Goal: Task Accomplishment & Management: Manage account settings

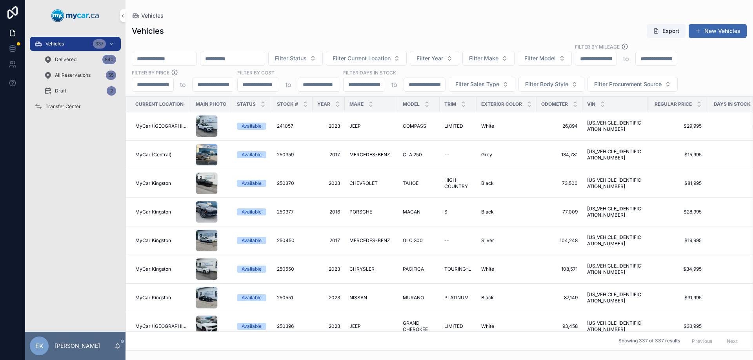
click at [390, 58] on span "Filter Current Location" at bounding box center [361, 58] width 58 height 8
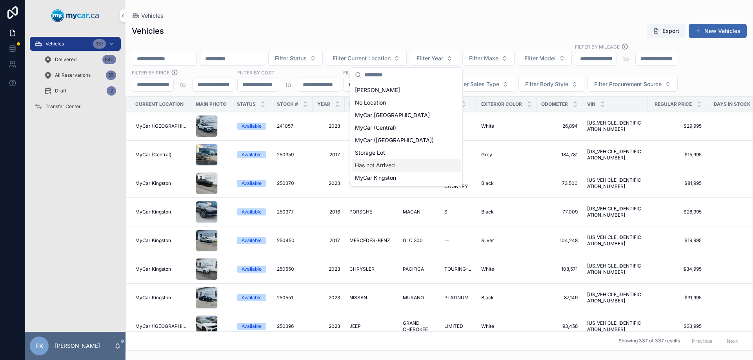
click at [381, 167] on span "Has not Arrived" at bounding box center [375, 166] width 40 height 8
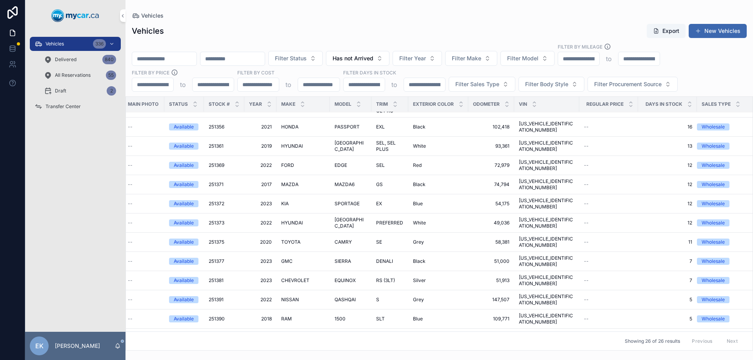
scroll to position [126, 65]
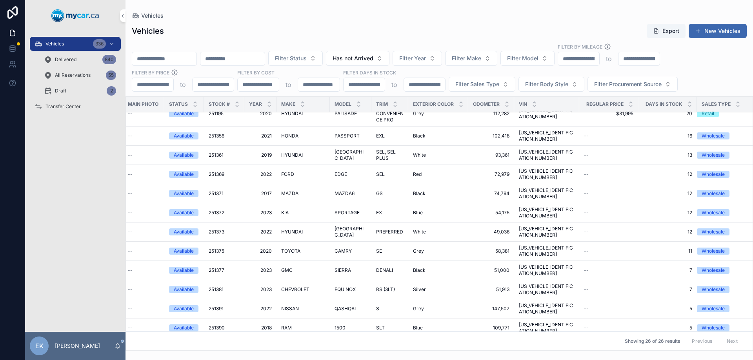
click at [266, 152] on span "2019" at bounding box center [260, 155] width 23 height 6
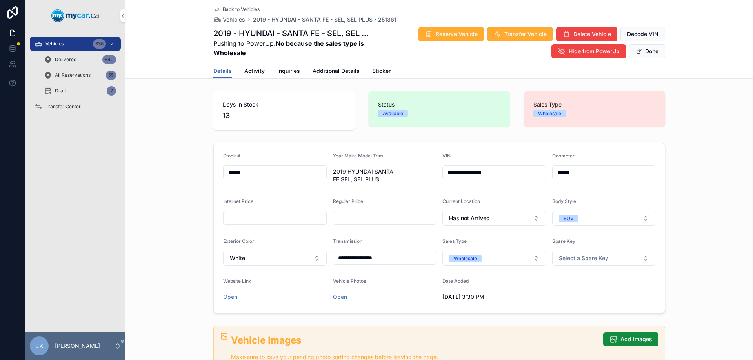
drag, startPoint x: 515, startPoint y: 173, endPoint x: 425, endPoint y: 173, distance: 90.2
click at [425, 173] on form "**********" at bounding box center [439, 227] width 451 height 169
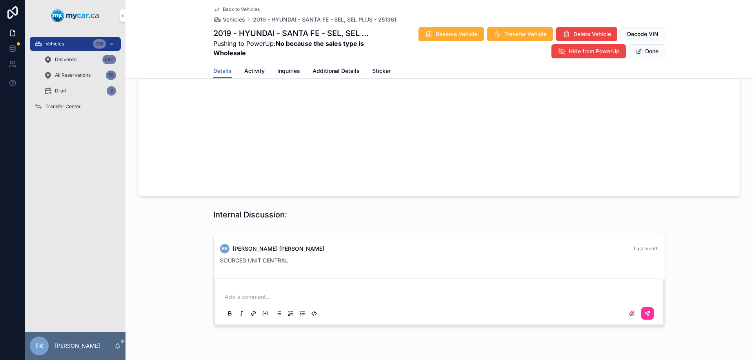
scroll to position [575, 0]
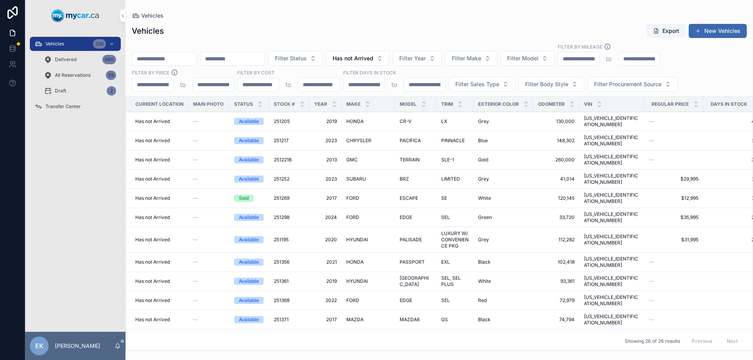
click at [283, 298] on span "251369" at bounding box center [282, 301] width 16 height 6
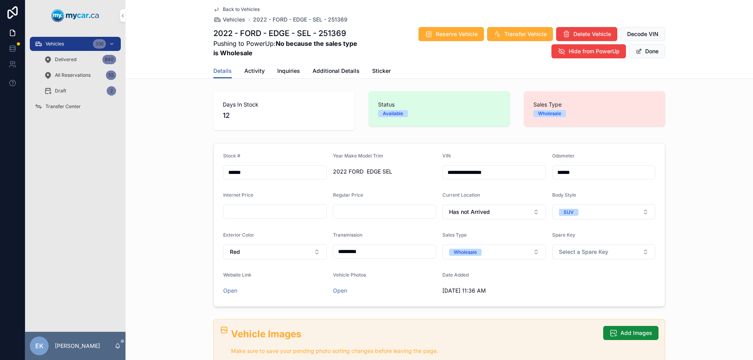
drag, startPoint x: 512, startPoint y: 174, endPoint x: 428, endPoint y: 176, distance: 84.3
click at [428, 176] on form "**********" at bounding box center [439, 224] width 451 height 163
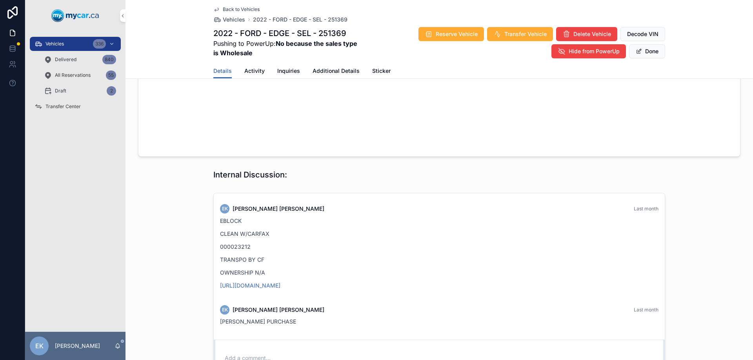
scroll to position [667, 0]
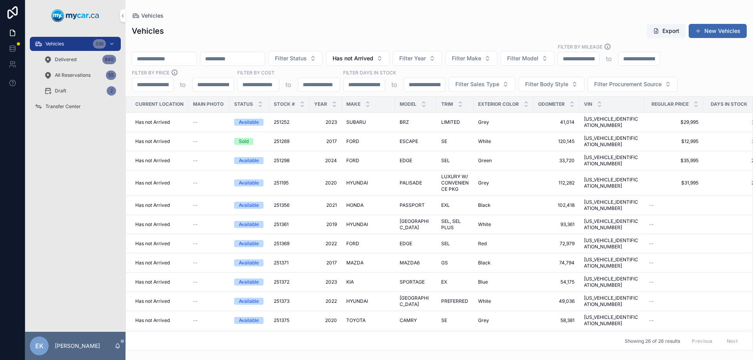
scroll to position [78, 0]
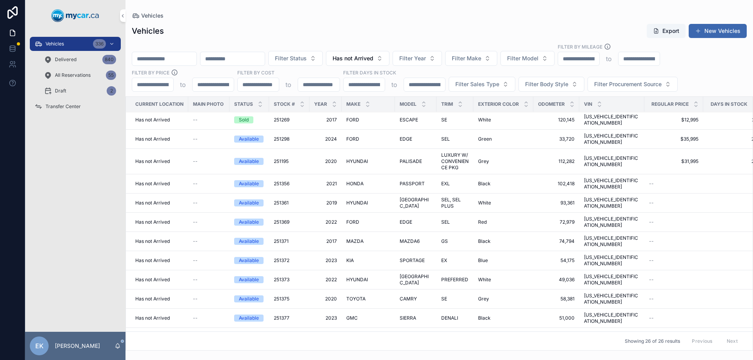
click at [287, 219] on span "251369" at bounding box center [282, 222] width 16 height 6
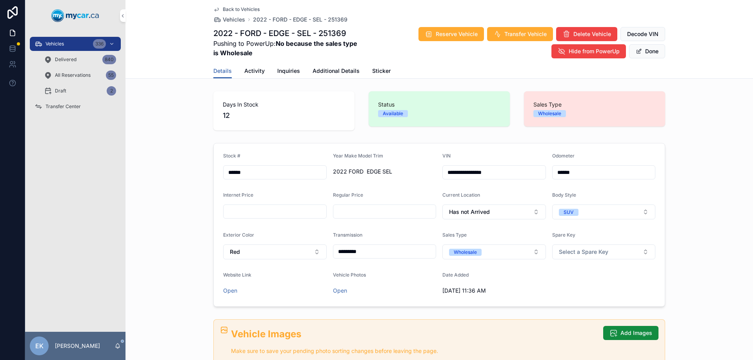
drag, startPoint x: 508, startPoint y: 174, endPoint x: 430, endPoint y: 174, distance: 78.0
click at [430, 174] on form "**********" at bounding box center [439, 224] width 451 height 163
click at [659, 55] on button "Done" at bounding box center [647, 51] width 36 height 14
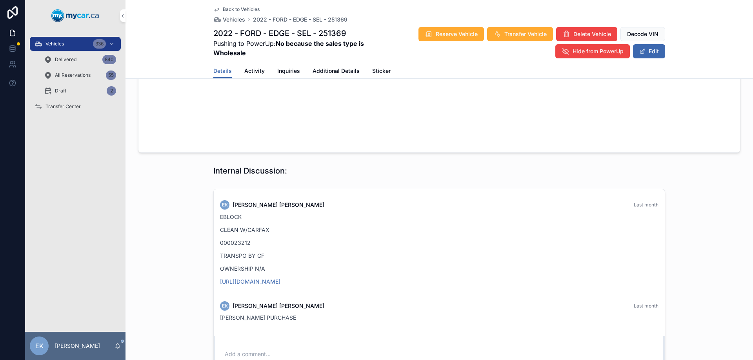
scroll to position [663, 0]
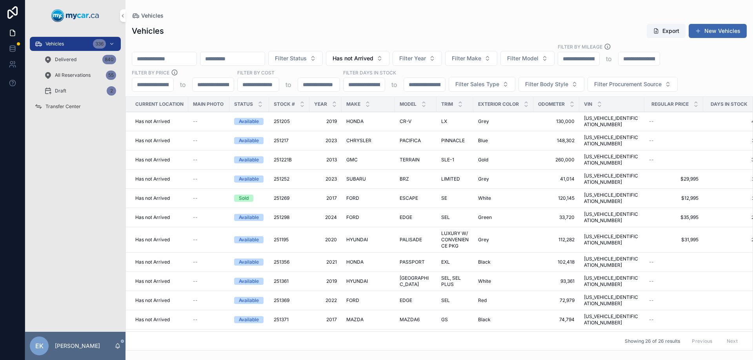
click at [281, 336] on span "251372" at bounding box center [282, 339] width 16 height 6
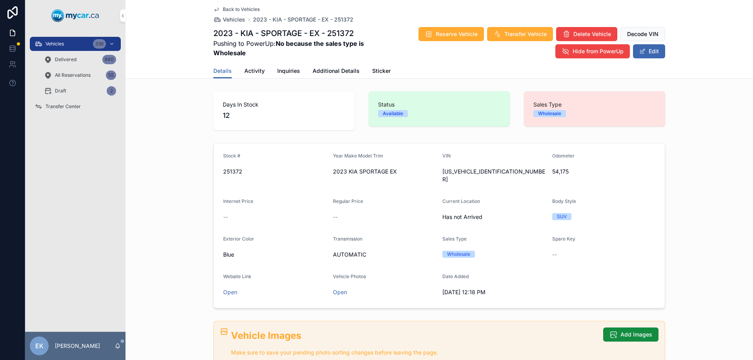
click at [0, 0] on icon "scrollable content" at bounding box center [0, 0] width 0 height 0
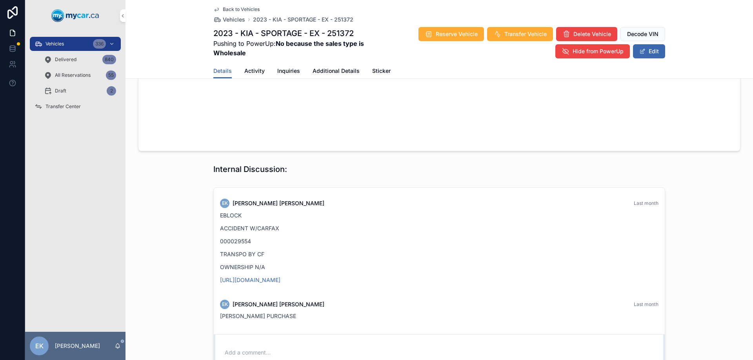
scroll to position [663, 0]
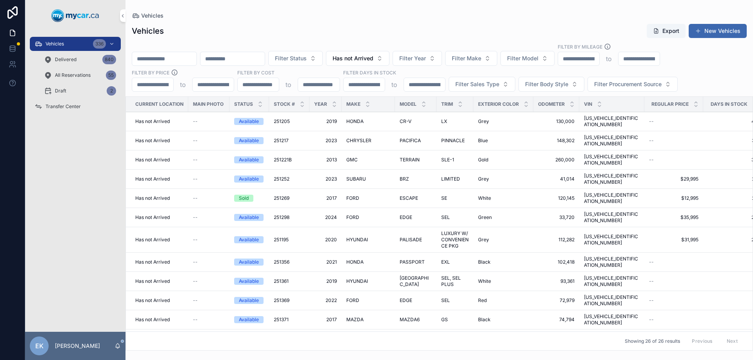
click at [286, 355] on span "251373" at bounding box center [282, 358] width 16 height 6
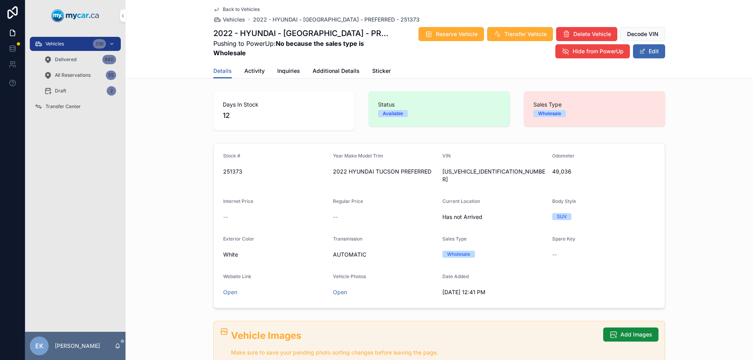
click at [0, 0] on icon "scrollable content" at bounding box center [0, 0] width 0 height 0
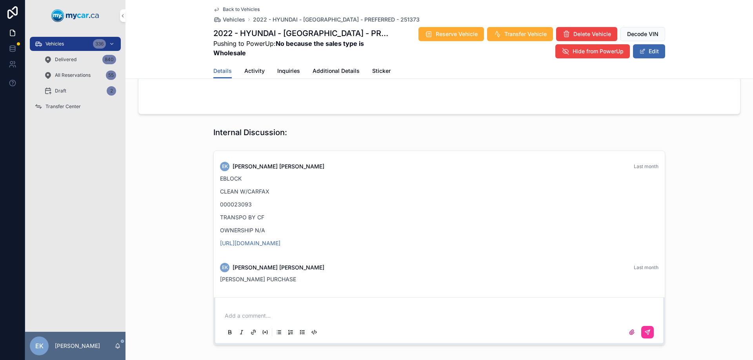
scroll to position [663, 0]
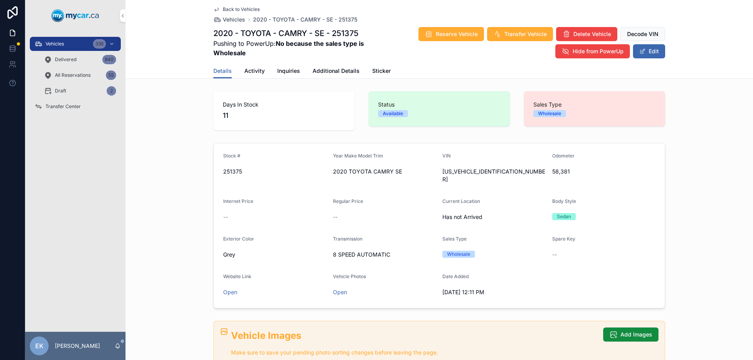
click at [436, 172] on form "Stock # 251375 Year Make Model Trim 2020 TOYOTA CAMRY SE VIN [US_VEHICLE_IDENTI…" at bounding box center [439, 225] width 451 height 165
click at [433, 172] on form "Stock # 251375 Year Make Model Trim 2020 TOYOTA CAMRY SE VIN [US_VEHICLE_IDENTI…" at bounding box center [439, 225] width 451 height 165
click at [436, 173] on form "Stock # 251375 Year Make Model Trim 2020 TOYOTA CAMRY SE VIN [US_VEHICLE_IDENTI…" at bounding box center [439, 225] width 451 height 165
click at [436, 171] on form "Stock # 251375 Year Make Model Trim 2020 TOYOTA CAMRY SE VIN [US_VEHICLE_IDENTI…" at bounding box center [439, 225] width 451 height 165
click at [0, 0] on div "scrollable content" at bounding box center [0, 0] width 0 height 0
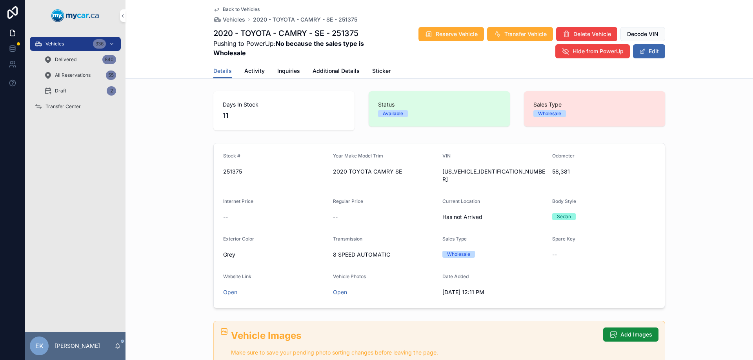
click at [0, 0] on icon "scrollable content" at bounding box center [0, 0] width 0 height 0
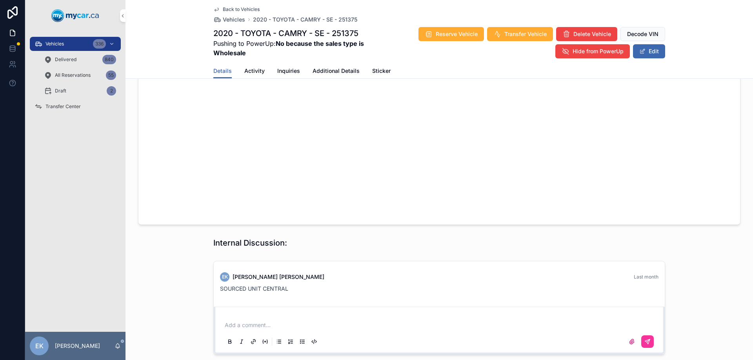
scroll to position [562, 0]
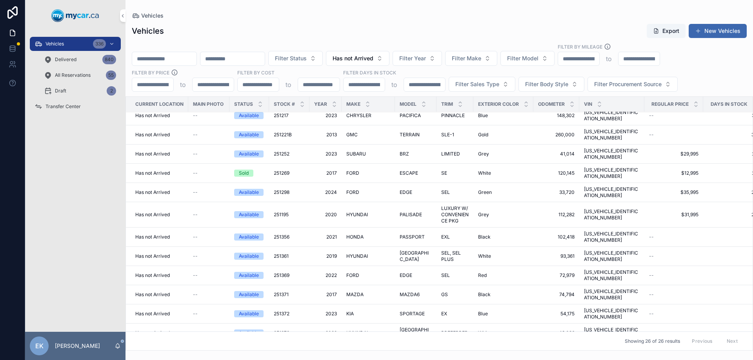
scroll to position [39, 0]
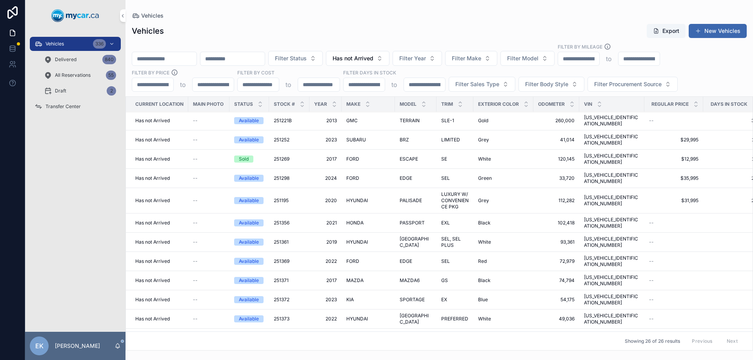
click at [282, 354] on span "251377" at bounding box center [282, 357] width 16 height 6
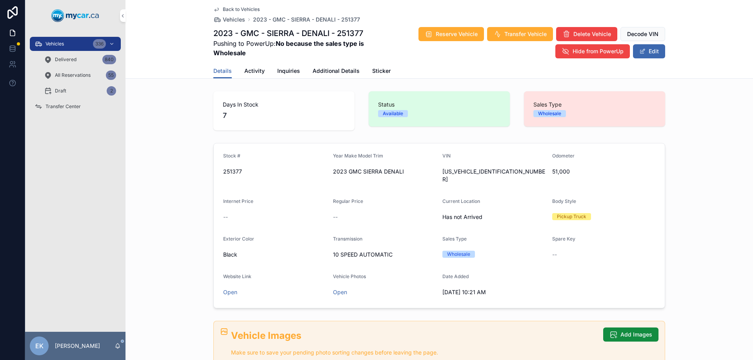
click at [452, 171] on span "[US_VEHICLE_IDENTIFICATION_NUMBER]" at bounding box center [494, 176] width 104 height 16
click at [0, 0] on icon "scrollable content" at bounding box center [0, 0] width 0 height 0
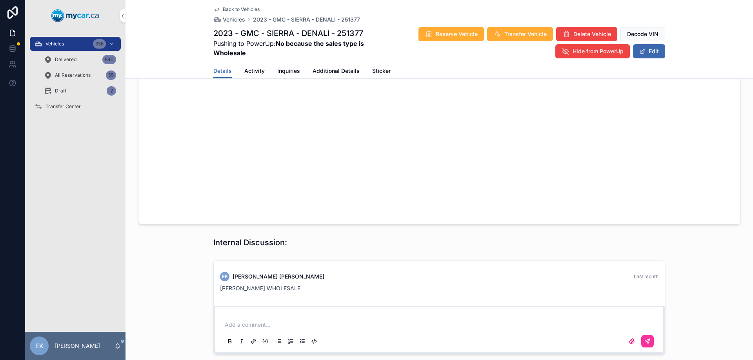
scroll to position [562, 0]
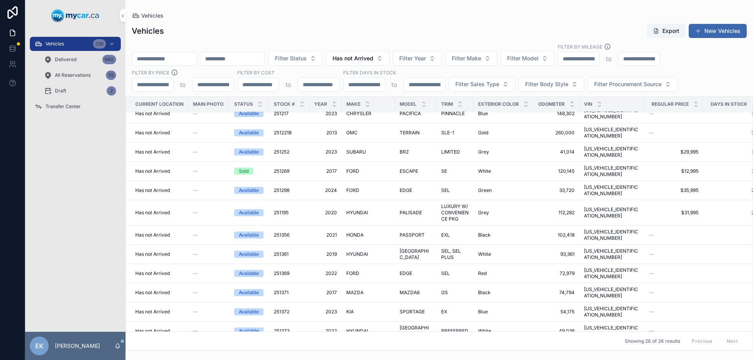
scroll to position [39, 0]
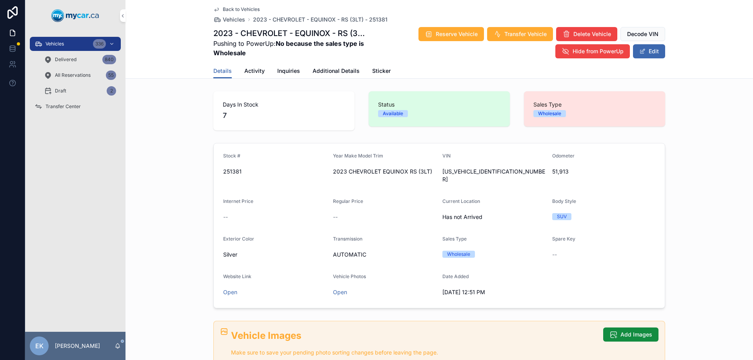
click at [456, 166] on div "[US_VEHICLE_IDENTIFICATION_NUMBER]" at bounding box center [494, 175] width 104 height 20
click at [0, 0] on icon "scrollable content" at bounding box center [0, 0] width 0 height 0
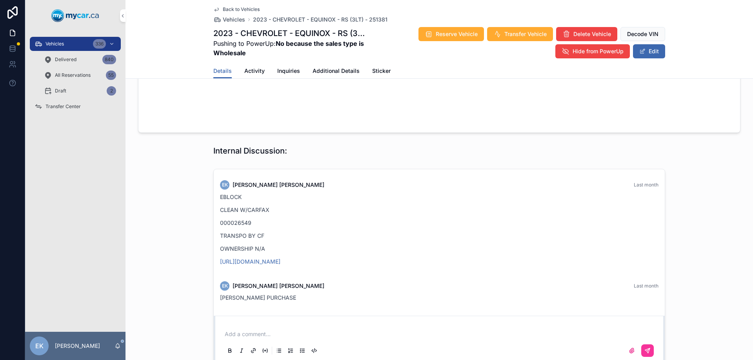
scroll to position [663, 0]
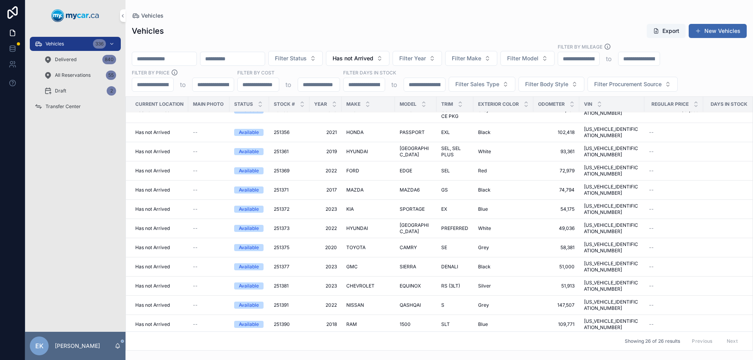
scroll to position [157, 0]
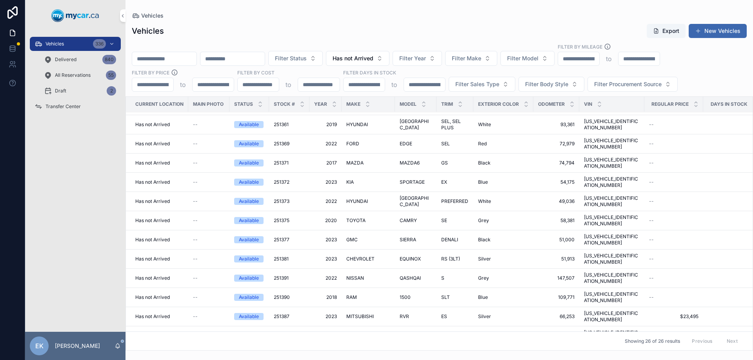
click at [284, 275] on span "251391" at bounding box center [281, 278] width 15 height 6
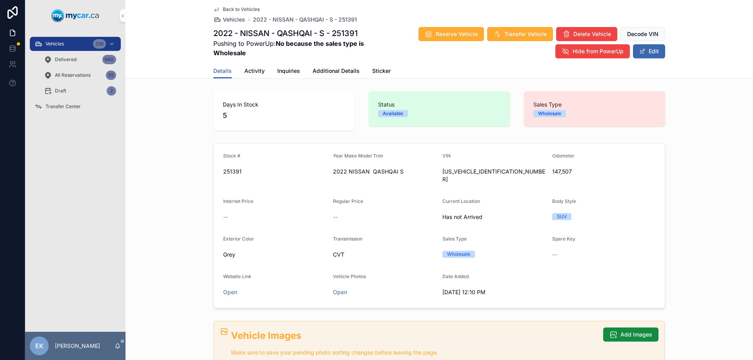
click at [0, 0] on div "scrollable content" at bounding box center [0, 0] width 0 height 0
click at [0, 0] on icon "scrollable content" at bounding box center [0, 0] width 0 height 0
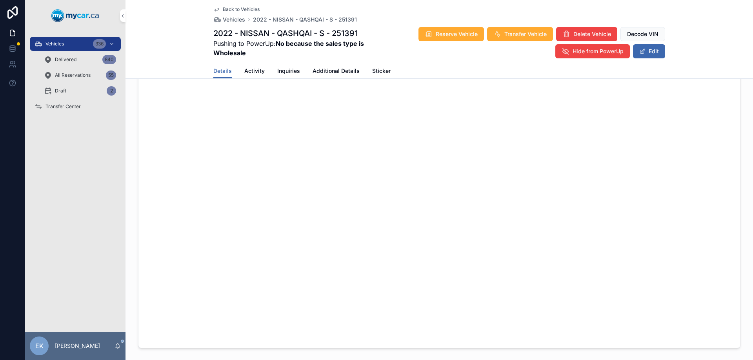
scroll to position [562, 0]
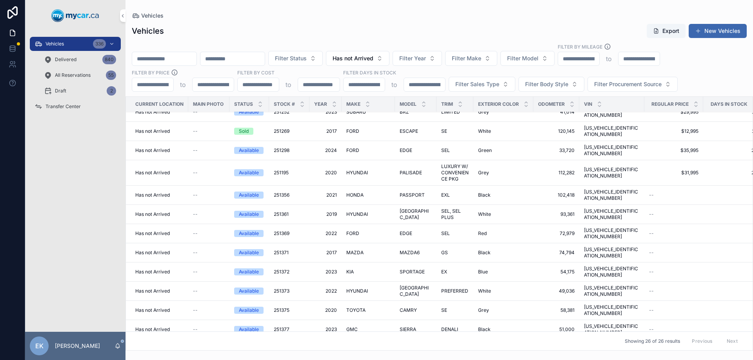
scroll to position [78, 0]
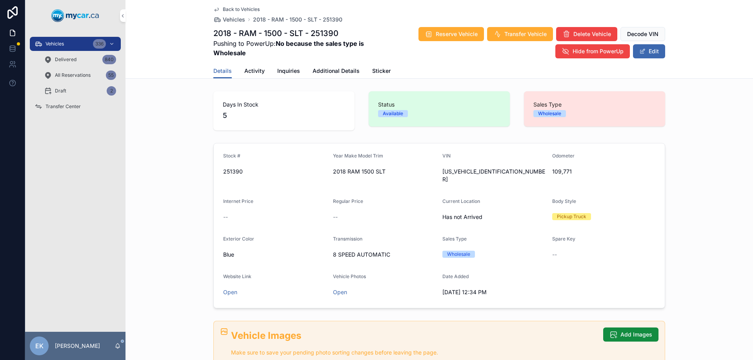
click at [454, 169] on span "[US_VEHICLE_IDENTIFICATION_NUMBER]" at bounding box center [494, 176] width 104 height 16
click at [0, 0] on icon "scrollable content" at bounding box center [0, 0] width 0 height 0
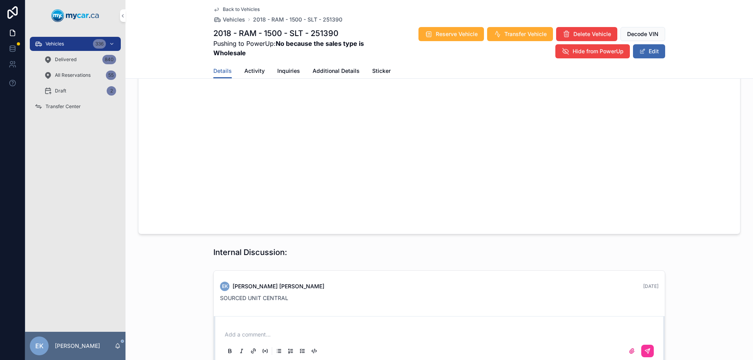
scroll to position [562, 0]
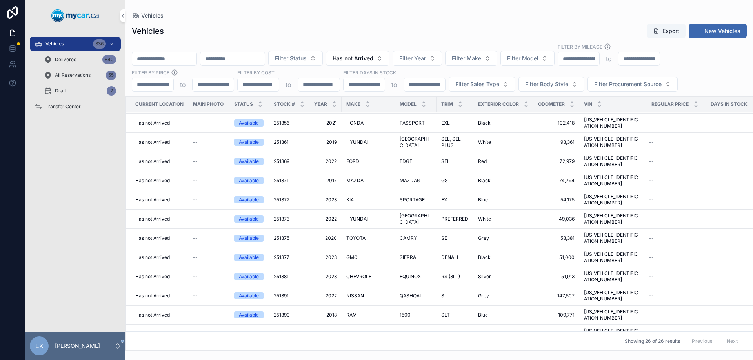
scroll to position [157, 0]
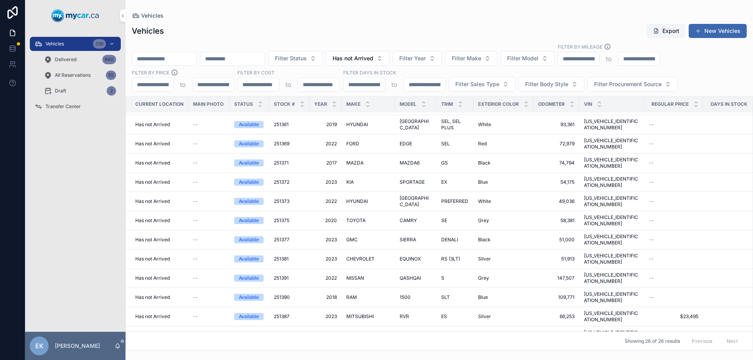
click at [283, 314] on span "251387" at bounding box center [282, 317] width 16 height 6
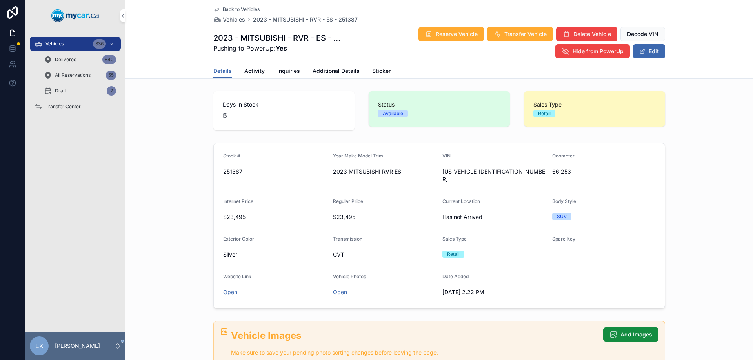
click at [451, 169] on span "[US_VEHICLE_IDENTIFICATION_NUMBER]" at bounding box center [494, 176] width 104 height 16
click at [0, 0] on icon "scrollable content" at bounding box center [0, 0] width 0 height 0
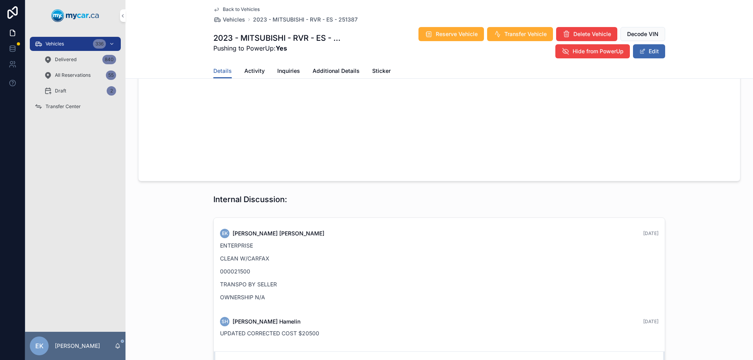
scroll to position [650, 0]
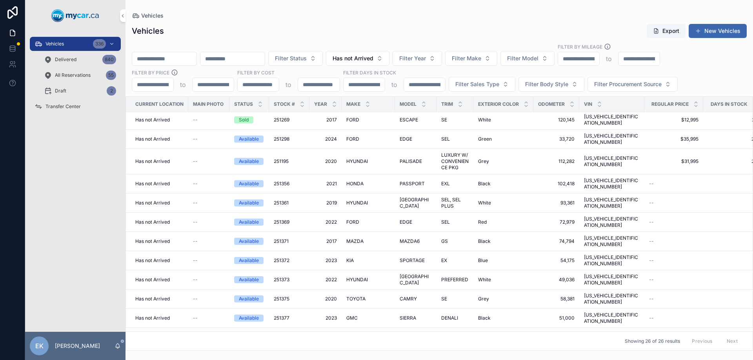
scroll to position [118, 0]
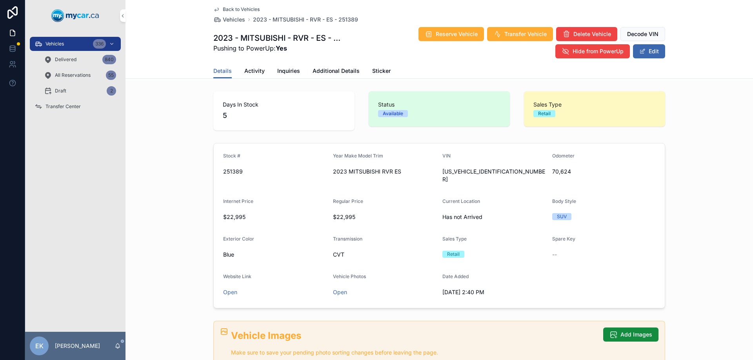
click at [447, 171] on span "[US_VEHICLE_IDENTIFICATION_NUMBER]" at bounding box center [494, 176] width 104 height 16
click at [0, 0] on icon "scrollable content" at bounding box center [0, 0] width 0 height 0
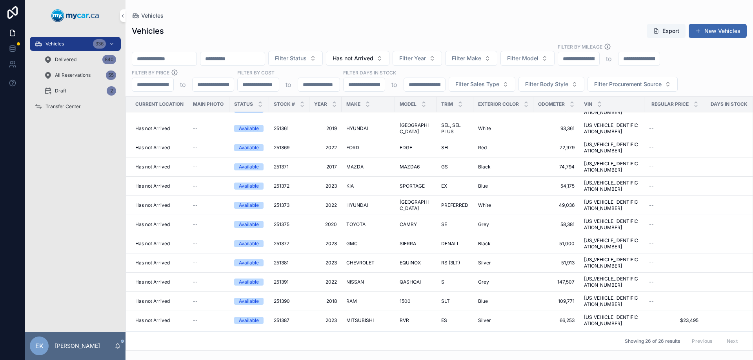
scroll to position [165, 0]
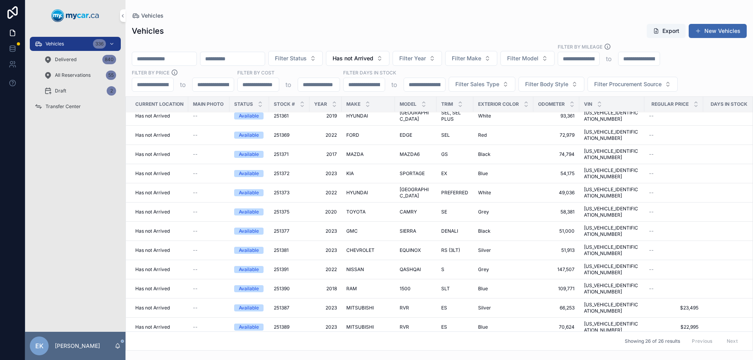
click at [285, 343] on span "251394" at bounding box center [282, 346] width 16 height 6
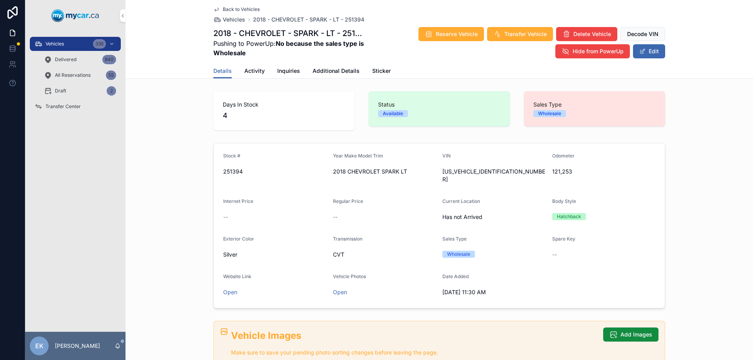
click at [0, 0] on icon "scrollable content" at bounding box center [0, 0] width 0 height 0
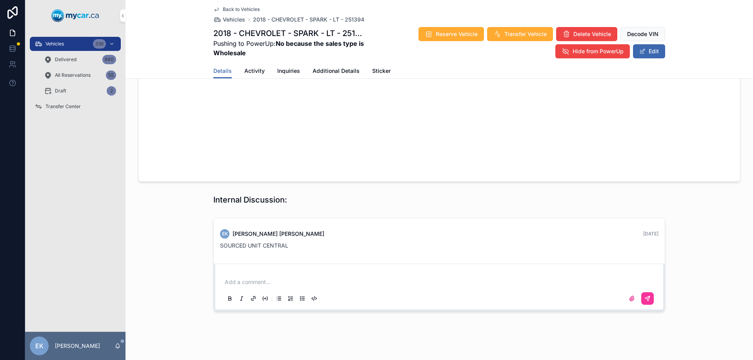
scroll to position [562, 0]
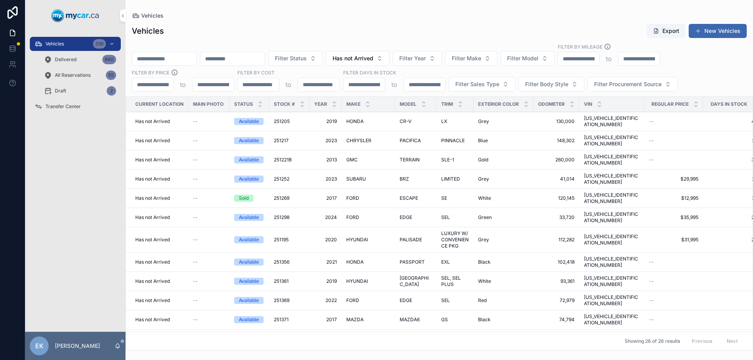
scroll to position [165, 0]
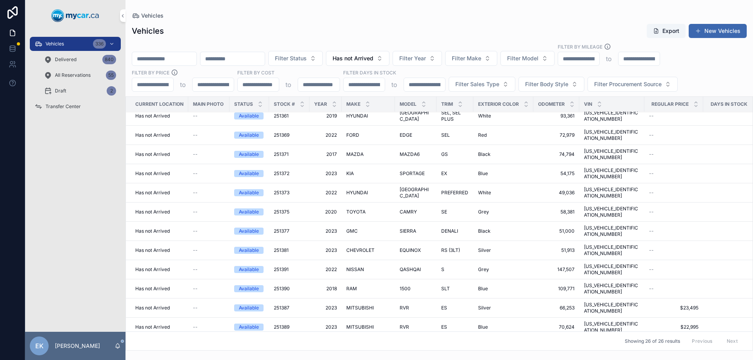
click at [281, 360] on span "251396" at bounding box center [282, 366] width 16 height 6
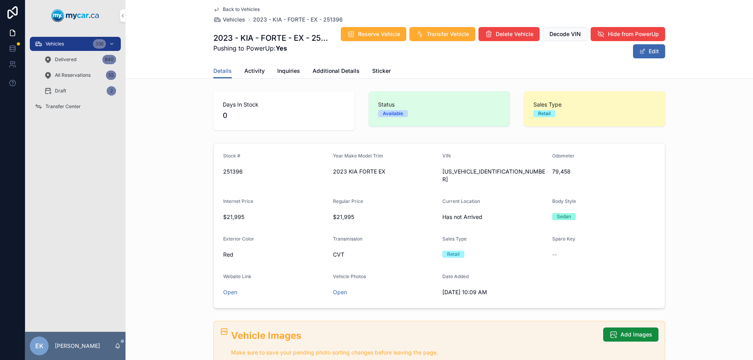
click at [461, 171] on span "[US_VEHICLE_IDENTIFICATION_NUMBER]" at bounding box center [494, 176] width 104 height 16
click at [0, 0] on icon "scrollable content" at bounding box center [0, 0] width 0 height 0
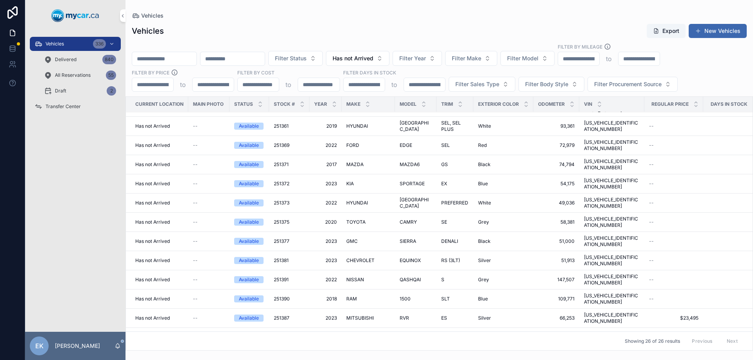
scroll to position [165, 0]
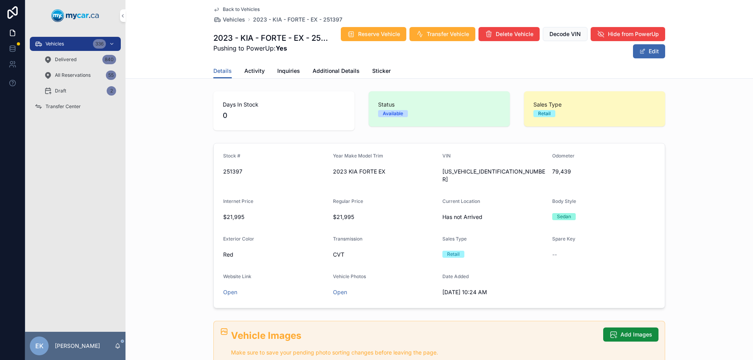
drag, startPoint x: 410, startPoint y: 227, endPoint x: 434, endPoint y: 206, distance: 31.6
click at [414, 224] on form "Stock # 251397 Year Make Model Trim 2023 KIA FORTE EX VIN [US_VEHICLE_IDENTIFIC…" at bounding box center [439, 225] width 451 height 165
click at [0, 0] on icon "scrollable content" at bounding box center [0, 0] width 0 height 0
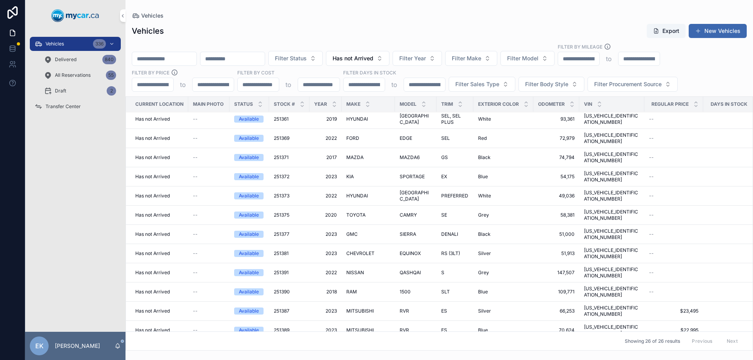
scroll to position [165, 0]
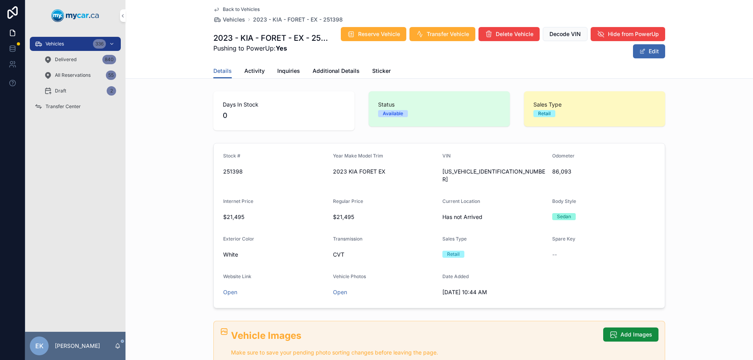
click at [457, 168] on span "[US_VEHICLE_IDENTIFICATION_NUMBER]" at bounding box center [494, 176] width 104 height 16
click at [0, 0] on icon "scrollable content" at bounding box center [0, 0] width 0 height 0
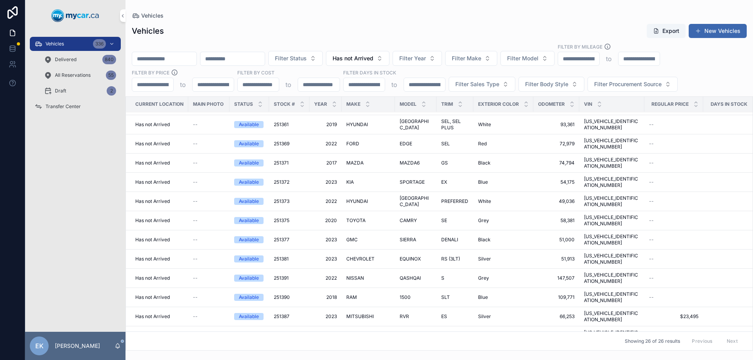
scroll to position [165, 0]
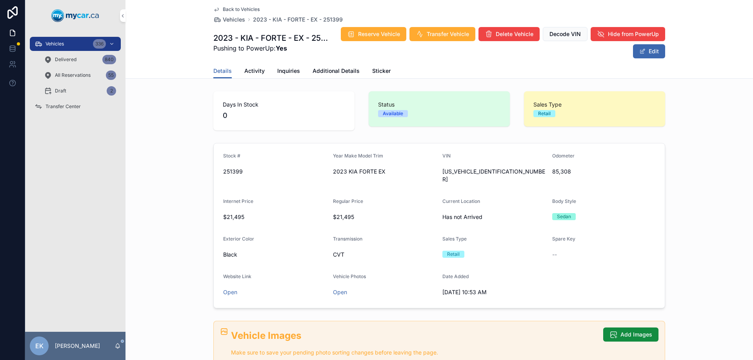
click at [453, 170] on span "[US_VEHICLE_IDENTIFICATION_NUMBER]" at bounding box center [494, 176] width 104 height 16
click at [0, 0] on icon "scrollable content" at bounding box center [0, 0] width 0 height 0
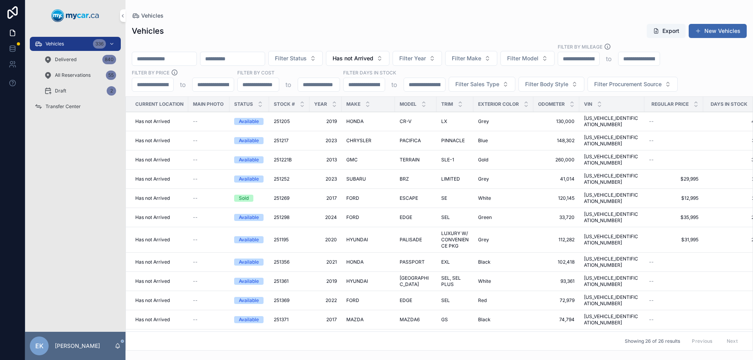
scroll to position [165, 0]
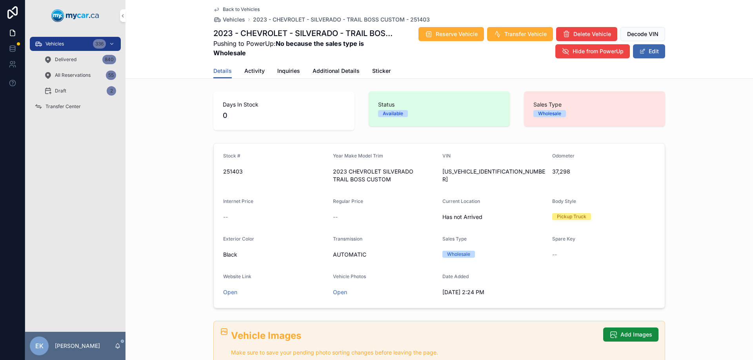
click at [445, 173] on span "[US_VEHICLE_IDENTIFICATION_NUMBER]" at bounding box center [494, 176] width 104 height 16
click at [0, 0] on icon "scrollable content" at bounding box center [0, 0] width 0 height 0
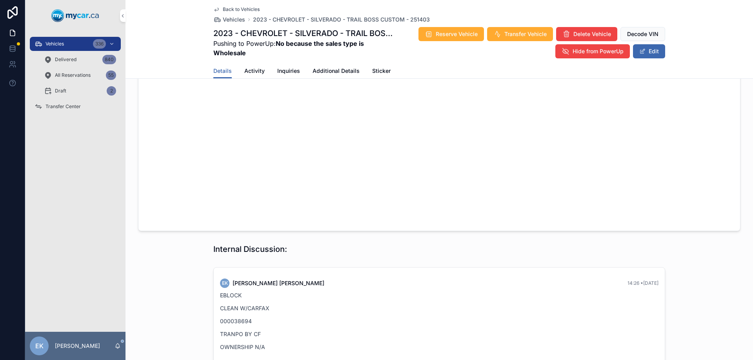
scroll to position [658, 0]
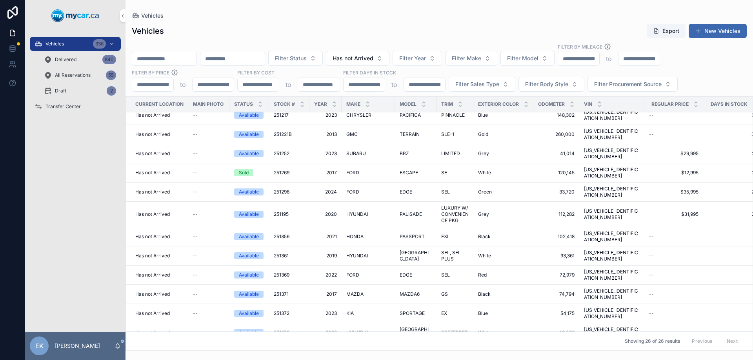
scroll to position [39, 0]
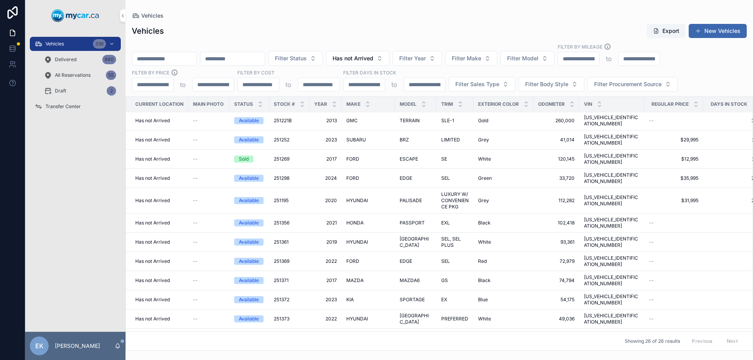
click at [286, 278] on span "251371" at bounding box center [281, 281] width 15 height 6
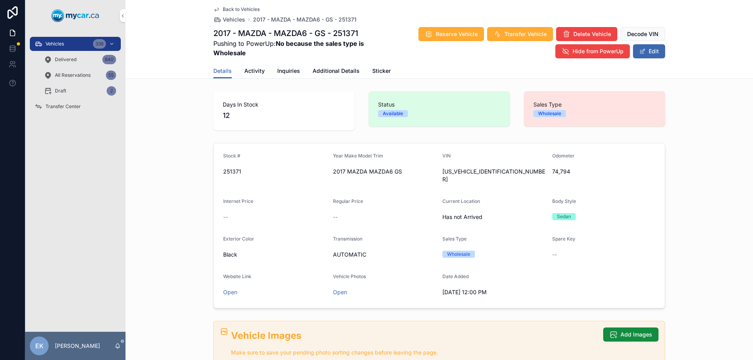
click at [450, 170] on span "[US_VEHICLE_IDENTIFICATION_NUMBER]" at bounding box center [494, 176] width 104 height 16
click at [0, 0] on icon "scrollable content" at bounding box center [0, 0] width 0 height 0
click at [648, 53] on button "Edit" at bounding box center [649, 51] width 32 height 14
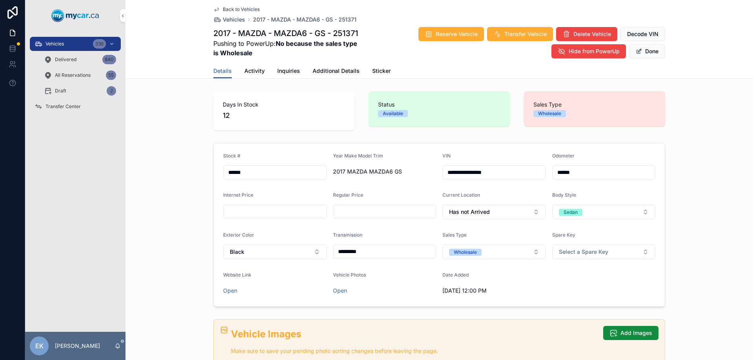
click at [534, 214] on button "Has not Arrived" at bounding box center [494, 212] width 104 height 15
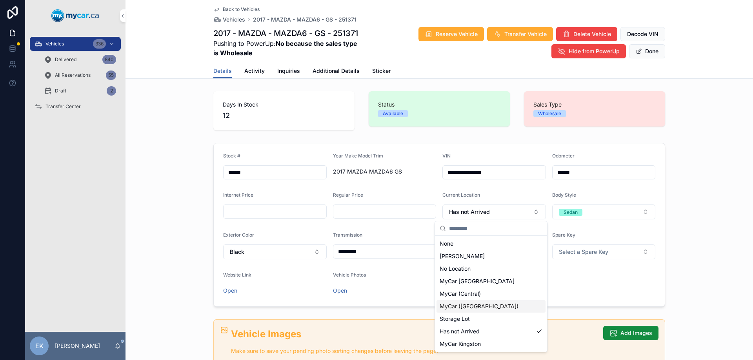
click at [455, 305] on span "MyCar ([GEOGRAPHIC_DATA])" at bounding box center [479, 307] width 79 height 8
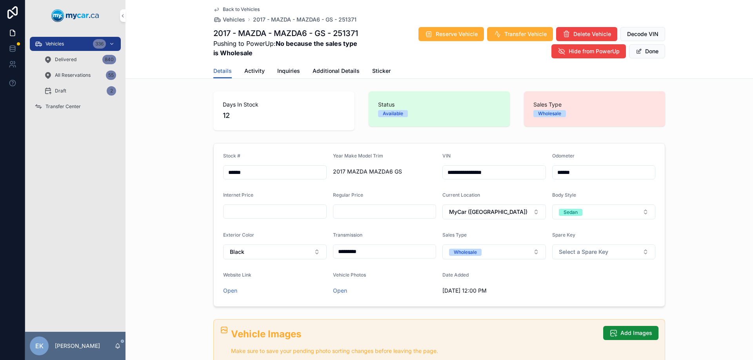
click at [446, 33] on span "Reserve Vehicle" at bounding box center [457, 34] width 42 height 8
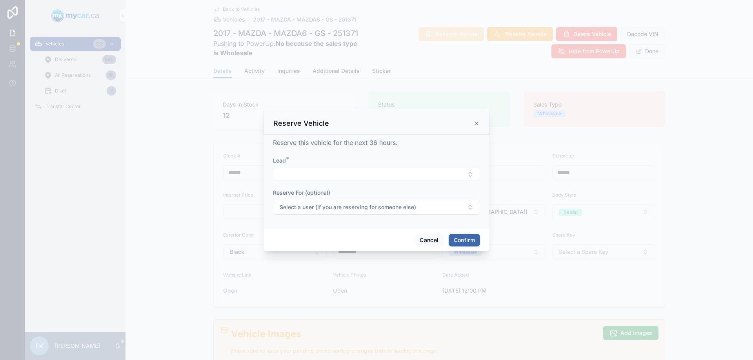
click at [308, 173] on button "Select Button" at bounding box center [376, 174] width 207 height 13
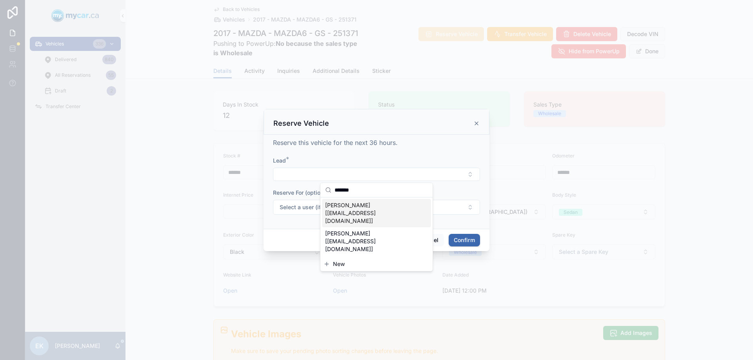
type input "******"
click at [351, 208] on span "[PERSON_NAME] [[EMAIL_ADDRESS][DOMAIN_NAME]]" at bounding box center [371, 214] width 93 height 24
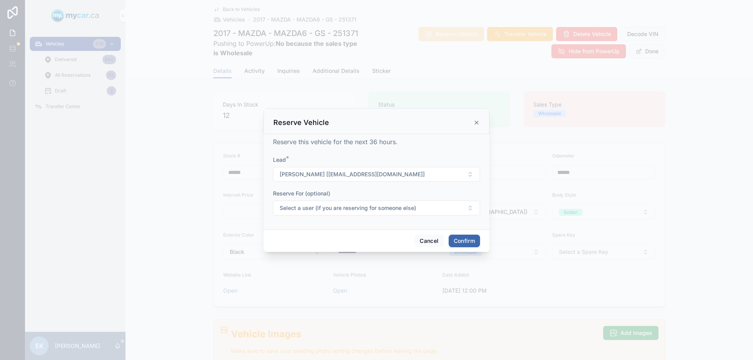
click at [459, 242] on button "Confirm" at bounding box center [464, 241] width 31 height 13
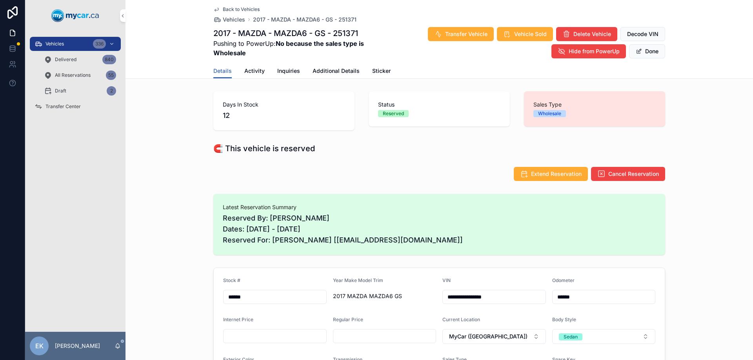
click at [517, 35] on span "Vehicle Sold" at bounding box center [530, 34] width 33 height 8
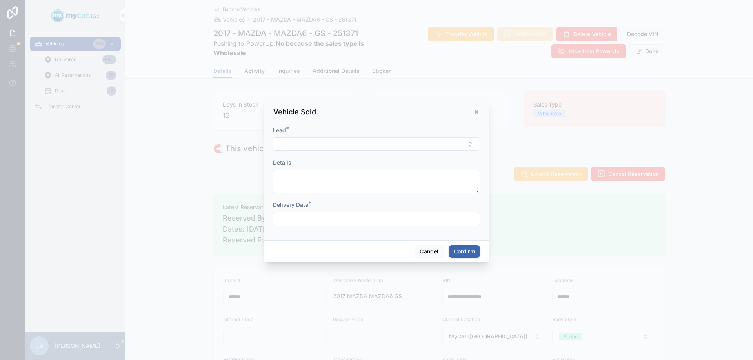
click at [306, 141] on button "Select Button" at bounding box center [376, 144] width 207 height 13
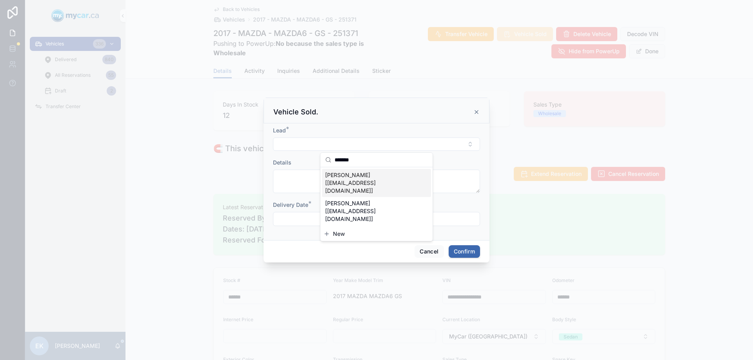
type input "******"
click at [350, 182] on span "[PERSON_NAME] [[EMAIL_ADDRESS][DOMAIN_NAME]]" at bounding box center [371, 183] width 93 height 24
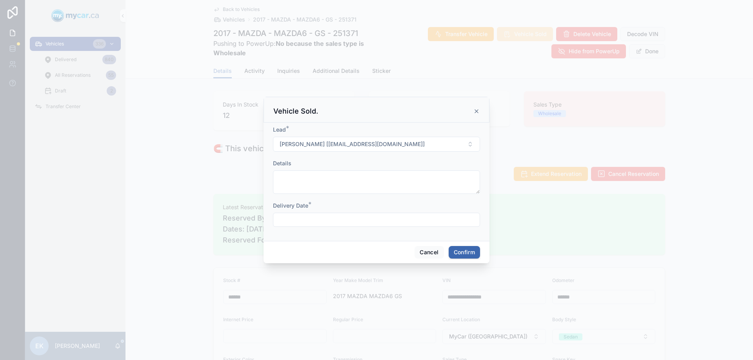
click at [324, 216] on input "text" at bounding box center [376, 219] width 206 height 11
click at [364, 123] on button "7" at bounding box center [362, 123] width 14 height 14
type input "**********"
click at [466, 253] on button "Confirm" at bounding box center [464, 252] width 31 height 13
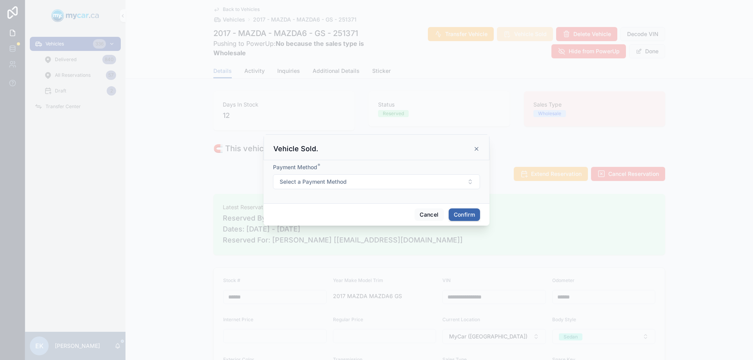
click at [337, 185] on span "Select a Payment Method" at bounding box center [313, 182] width 67 height 8
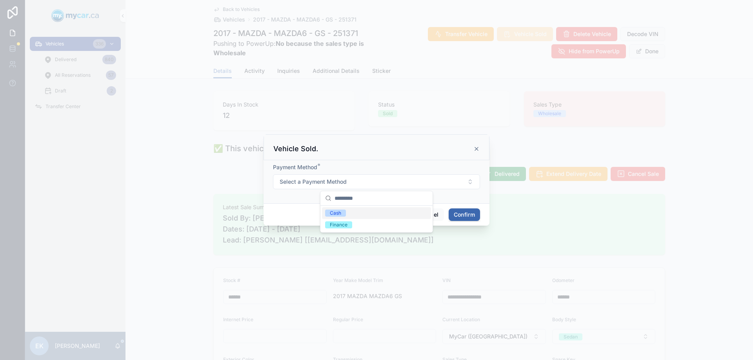
click at [338, 214] on div "Cash" at bounding box center [335, 213] width 11 height 7
click at [473, 215] on button "Confirm" at bounding box center [464, 215] width 31 height 13
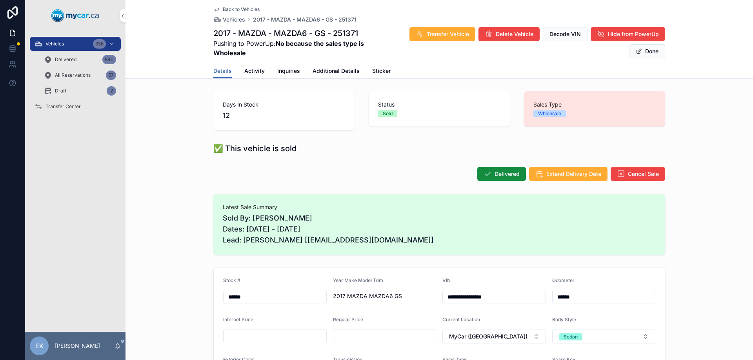
click at [494, 173] on span "Delivered" at bounding box center [506, 174] width 25 height 8
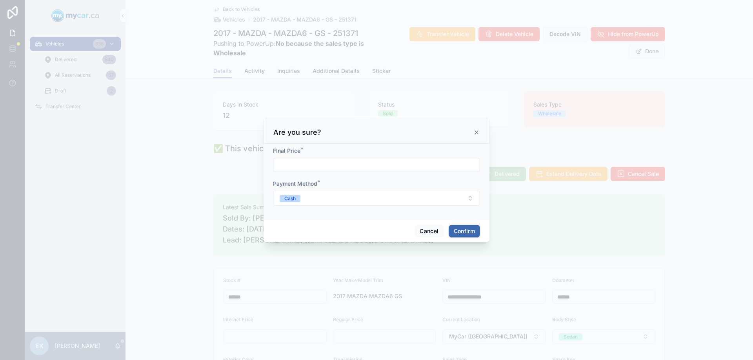
click at [294, 161] on input "text" at bounding box center [376, 165] width 206 height 11
type input "*****"
click at [459, 228] on button "Confirm" at bounding box center [464, 231] width 31 height 13
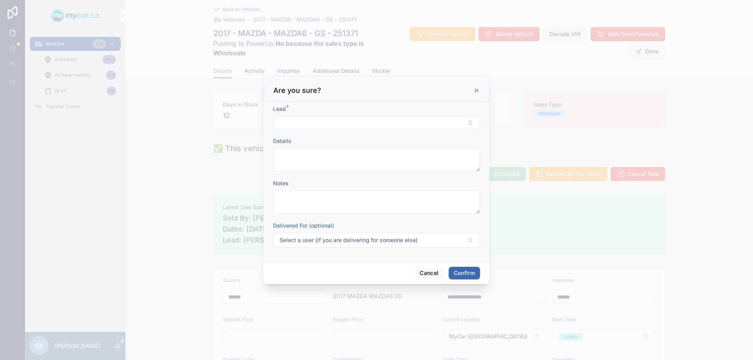
click at [310, 124] on button "Select Button" at bounding box center [376, 122] width 207 height 13
type input "******"
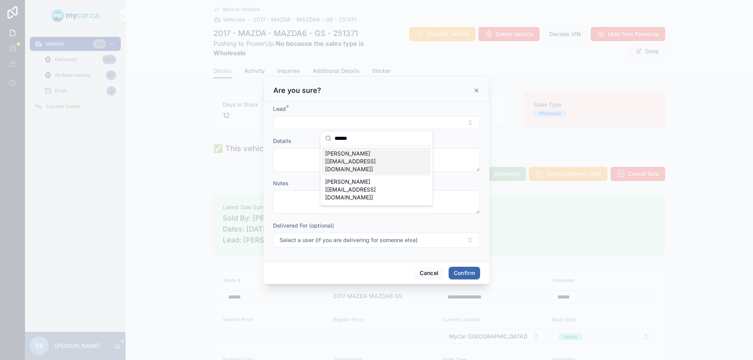
click at [346, 165] on span "[PERSON_NAME] [[EMAIL_ADDRESS][DOMAIN_NAME]]" at bounding box center [371, 162] width 93 height 24
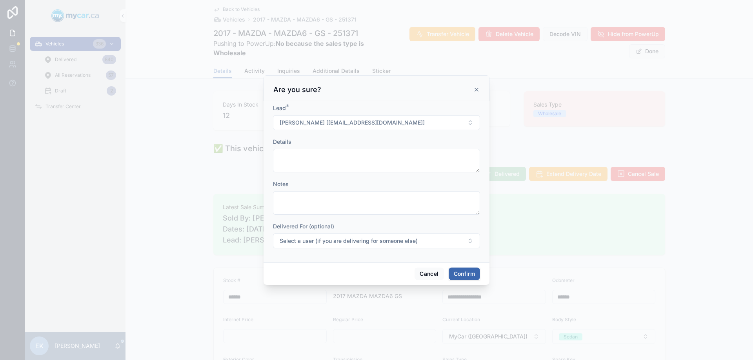
click at [466, 276] on button "Confirm" at bounding box center [464, 274] width 31 height 13
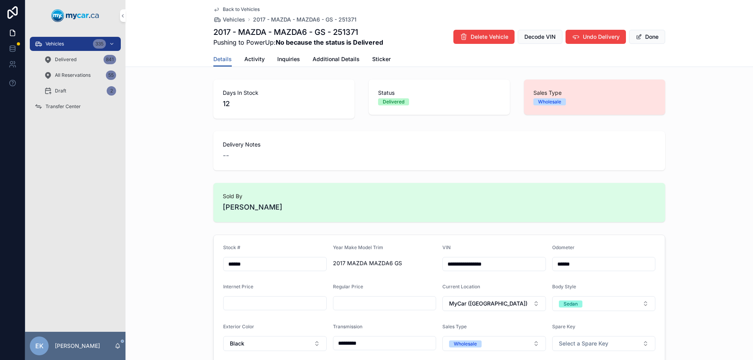
click at [54, 45] on span "Vehicles" at bounding box center [54, 44] width 18 height 6
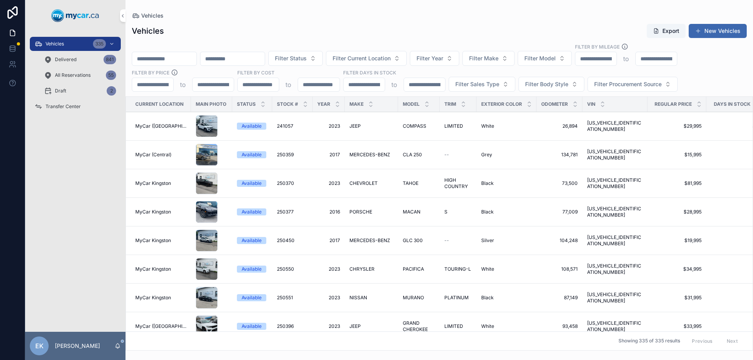
click at [169, 62] on input "scrollable content" at bounding box center [164, 58] width 64 height 11
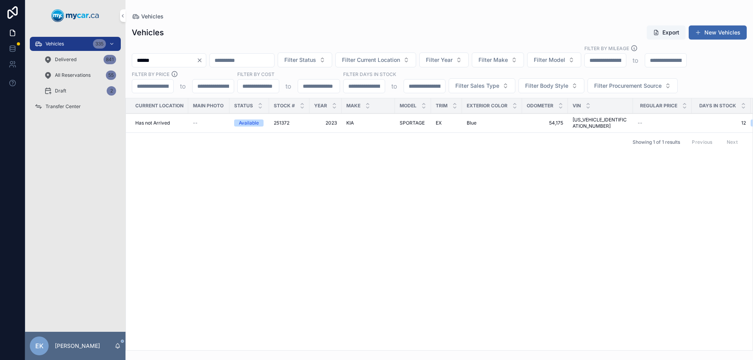
type input "******"
click at [278, 120] on span "251372" at bounding box center [282, 123] width 16 height 6
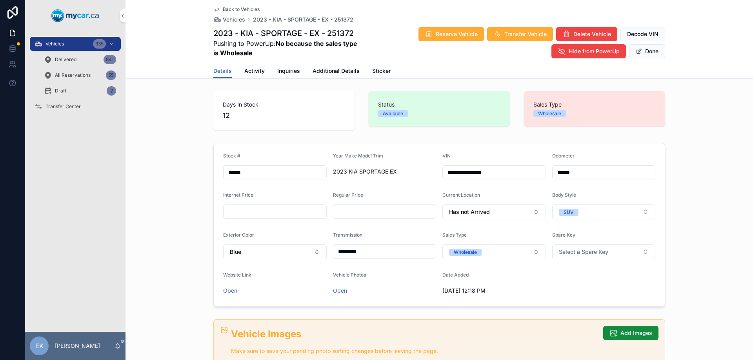
click at [533, 211] on button "Has not Arrived" at bounding box center [494, 212] width 104 height 15
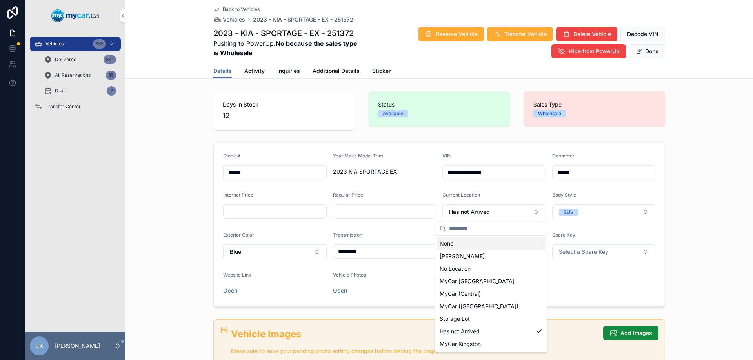
click at [534, 211] on button "Has not Arrived" at bounding box center [494, 212] width 104 height 15
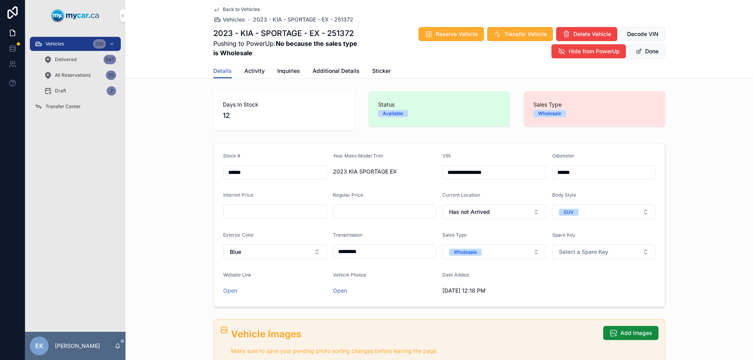
click at [451, 37] on span "Reserve Vehicle" at bounding box center [457, 34] width 42 height 8
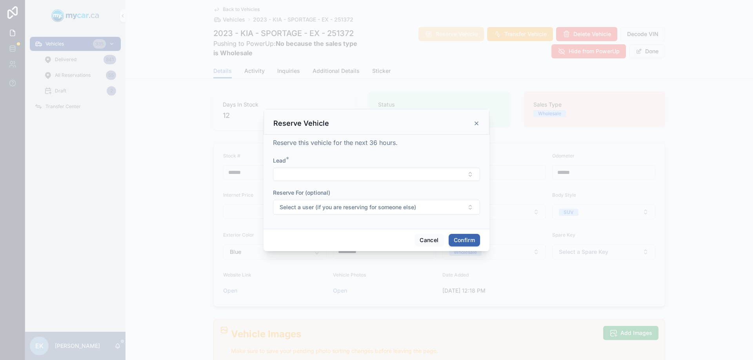
click at [295, 174] on button "Select Button" at bounding box center [376, 174] width 207 height 13
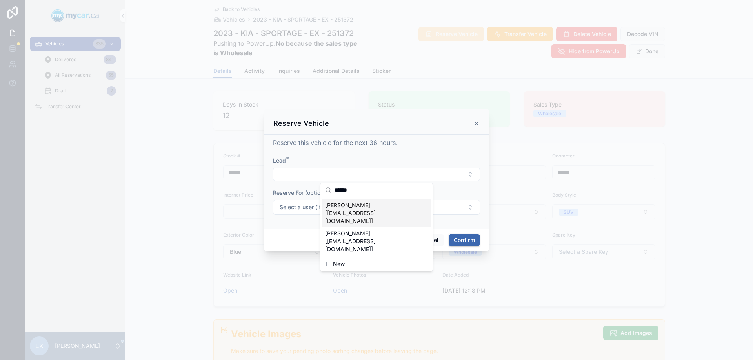
type input "******"
click at [367, 208] on span "[PERSON_NAME] [[EMAIL_ADDRESS][DOMAIN_NAME]]" at bounding box center [371, 214] width 93 height 24
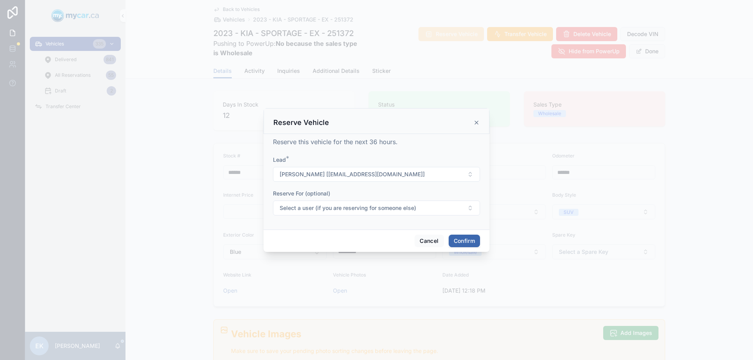
click at [466, 243] on button "Confirm" at bounding box center [464, 241] width 31 height 13
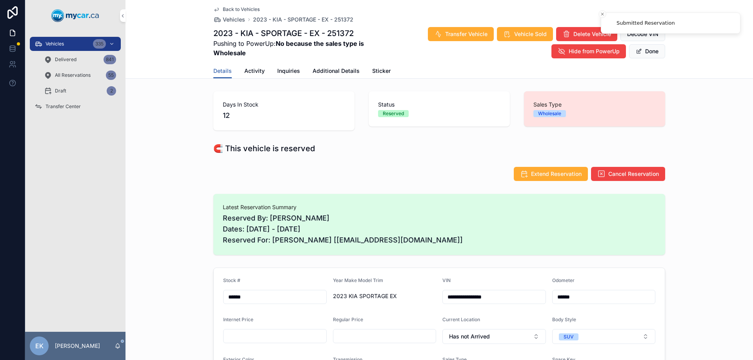
click at [525, 33] on span "Vehicle Sold" at bounding box center [530, 34] width 33 height 8
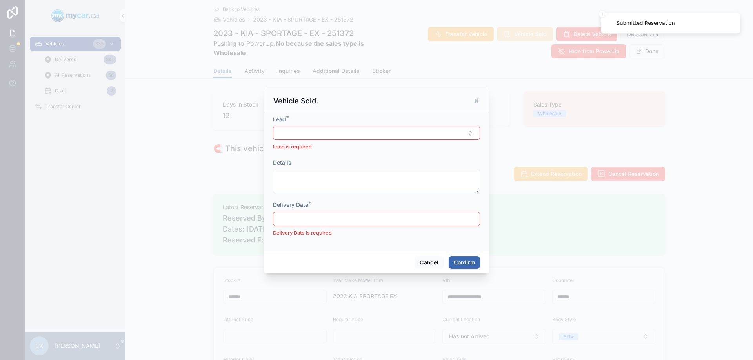
click at [314, 133] on button "Select Button" at bounding box center [376, 133] width 207 height 13
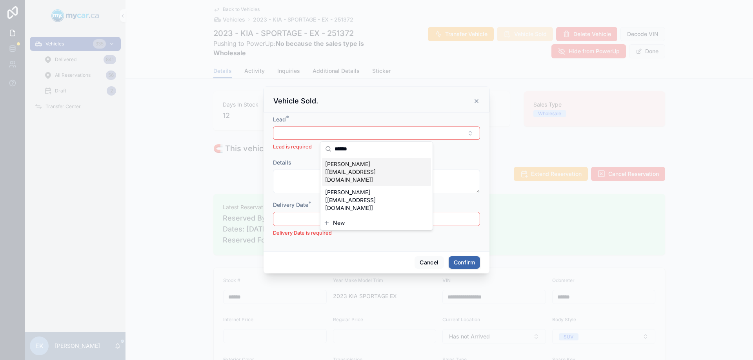
type input "******"
click at [352, 167] on span "[PERSON_NAME] [[EMAIL_ADDRESS][DOMAIN_NAME]]" at bounding box center [371, 172] width 93 height 24
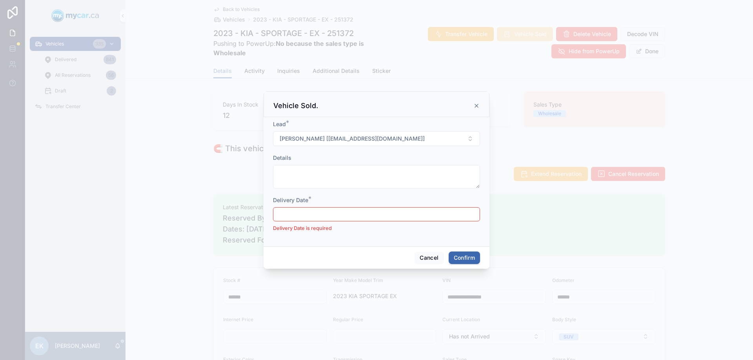
click at [314, 214] on input "text" at bounding box center [376, 214] width 206 height 11
click at [361, 116] on button "7" at bounding box center [362, 118] width 14 height 14
type input "**********"
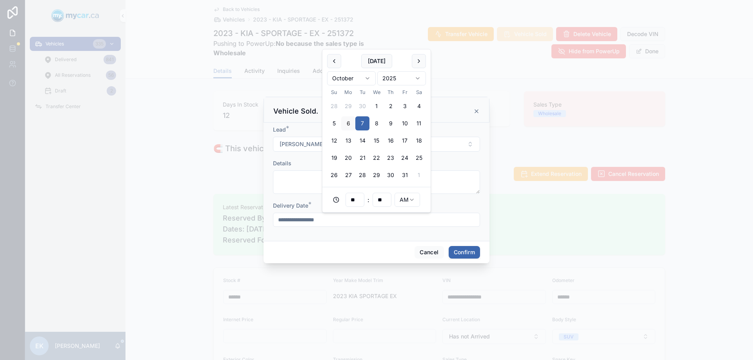
click at [469, 252] on button "Confirm" at bounding box center [464, 252] width 31 height 13
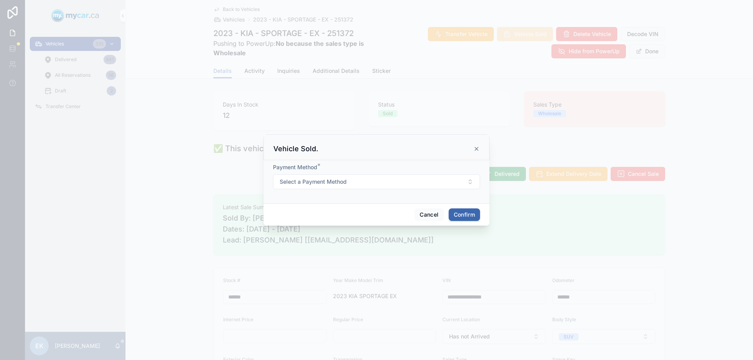
click at [309, 185] on span "Select a Payment Method" at bounding box center [313, 182] width 67 height 8
drag, startPoint x: 337, startPoint y: 211, endPoint x: 350, endPoint y: 214, distance: 13.2
click at [338, 211] on div "Cash" at bounding box center [335, 213] width 11 height 7
click at [460, 217] on button "Confirm" at bounding box center [464, 215] width 31 height 13
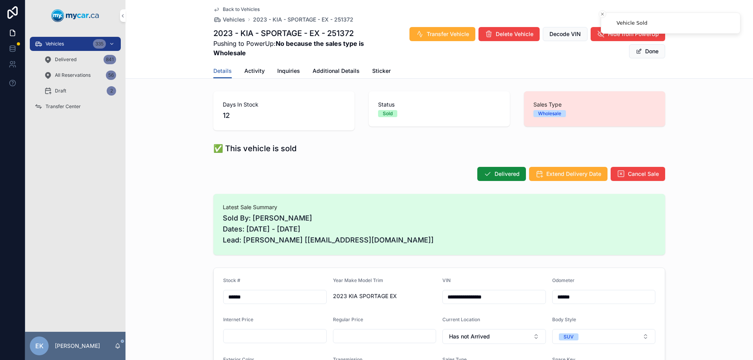
click at [507, 175] on span "Delivered" at bounding box center [506, 174] width 25 height 8
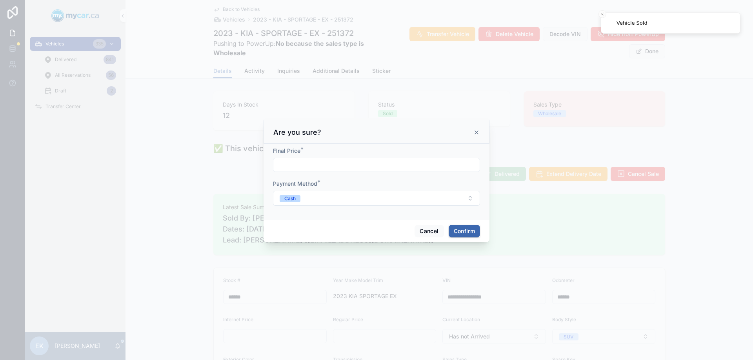
click at [294, 163] on input "text" at bounding box center [376, 165] width 206 height 11
type input "*****"
click at [465, 231] on button "Confirm" at bounding box center [464, 231] width 31 height 13
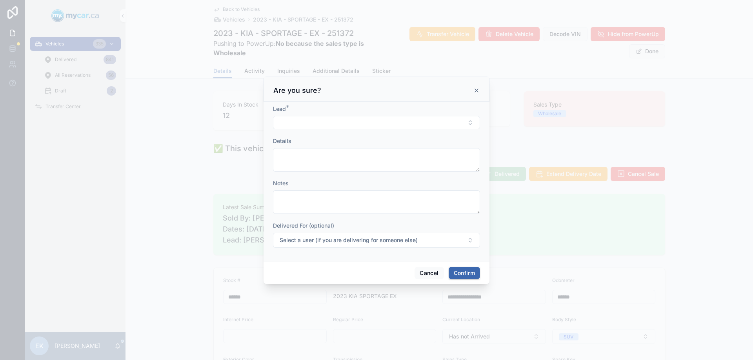
click at [303, 123] on button "Select Button" at bounding box center [376, 122] width 207 height 13
type input "******"
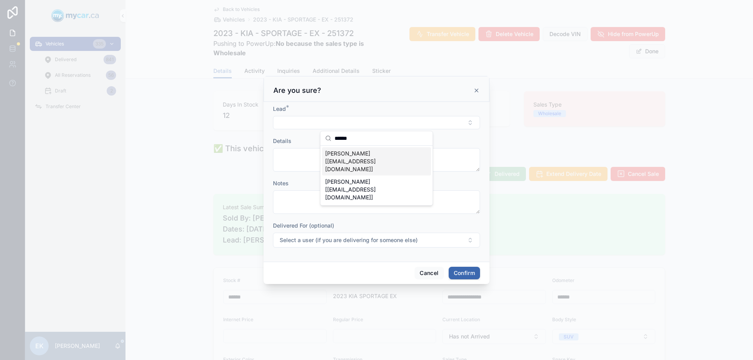
click at [360, 158] on span "[PERSON_NAME] [[EMAIL_ADDRESS][DOMAIN_NAME]]" at bounding box center [371, 162] width 93 height 24
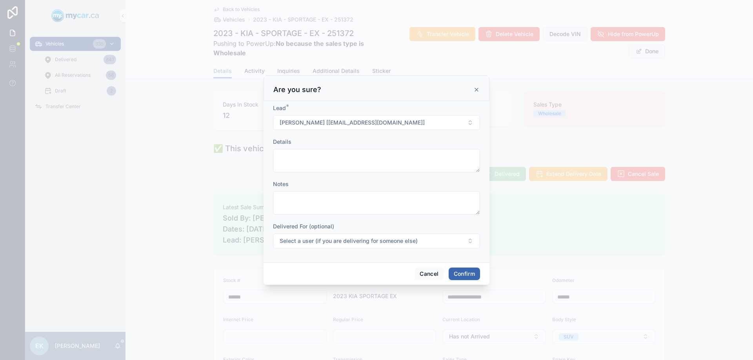
click at [458, 271] on button "Confirm" at bounding box center [464, 274] width 31 height 13
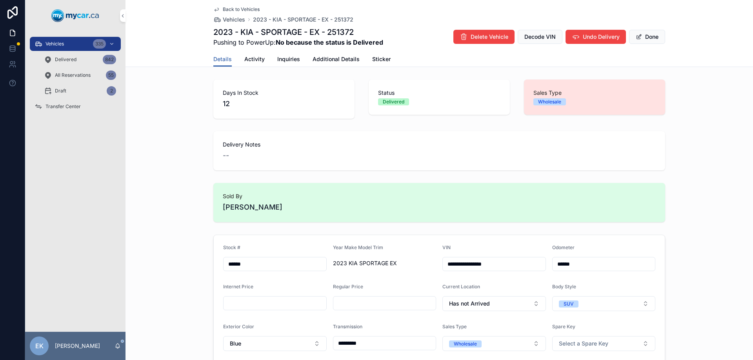
click at [39, 46] on icon "scrollable content" at bounding box center [39, 44] width 8 height 8
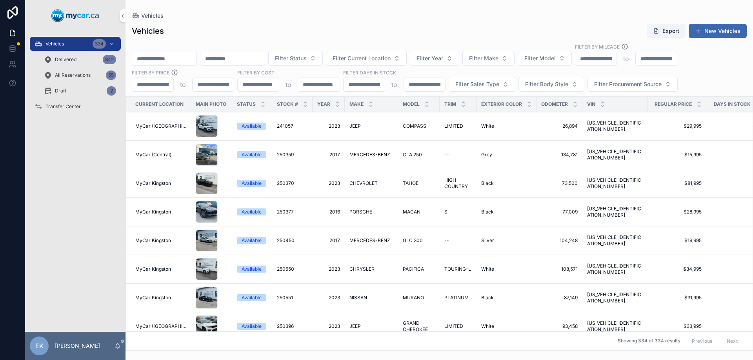
click at [183, 54] on input "scrollable content" at bounding box center [164, 58] width 64 height 11
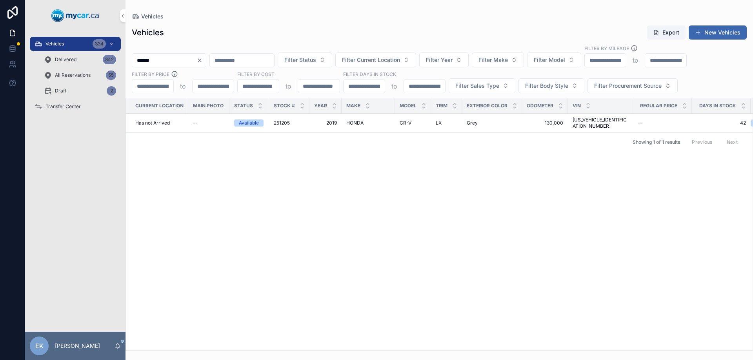
type input "******"
click at [284, 120] on span "251205" at bounding box center [282, 123] width 16 height 6
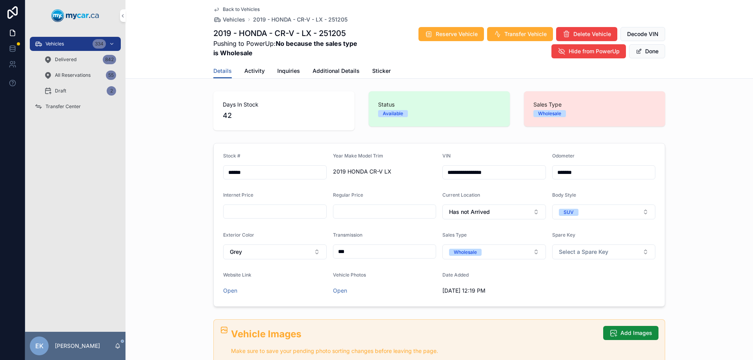
click at [66, 46] on div "Vehicles 334" at bounding box center [76, 44] width 82 height 13
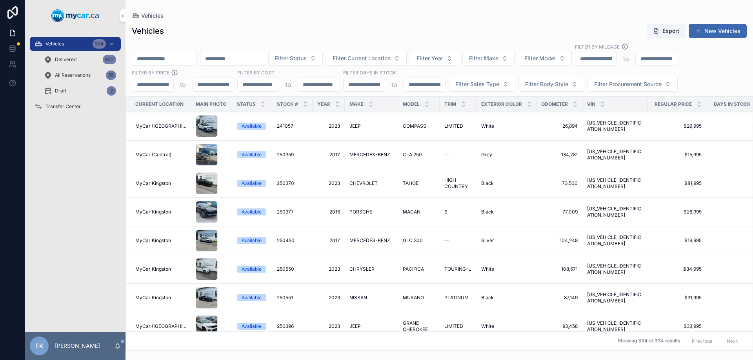
click at [189, 58] on input "scrollable content" at bounding box center [164, 58] width 64 height 11
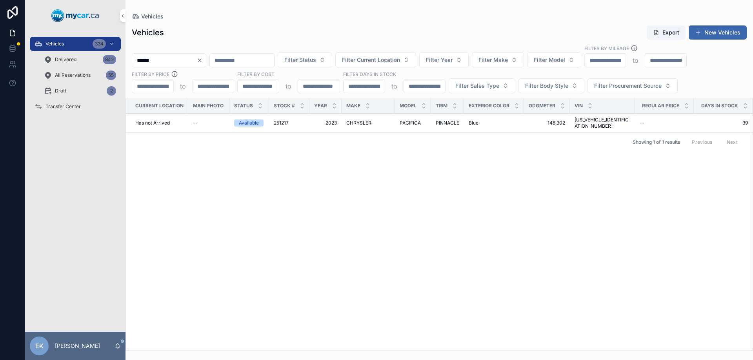
type input "******"
click at [279, 120] on span "251217" at bounding box center [281, 123] width 15 height 6
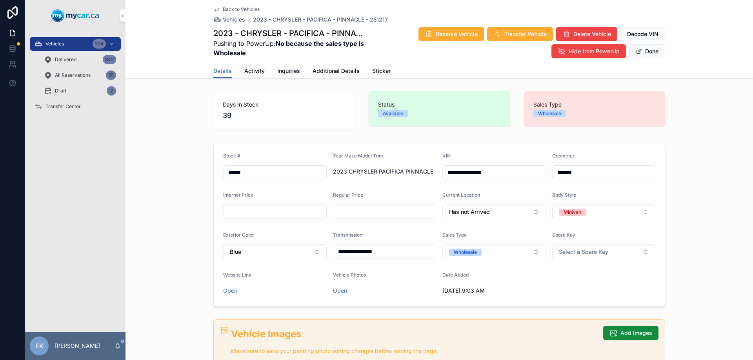
click at [455, 34] on span "Reserve Vehicle" at bounding box center [457, 34] width 42 height 8
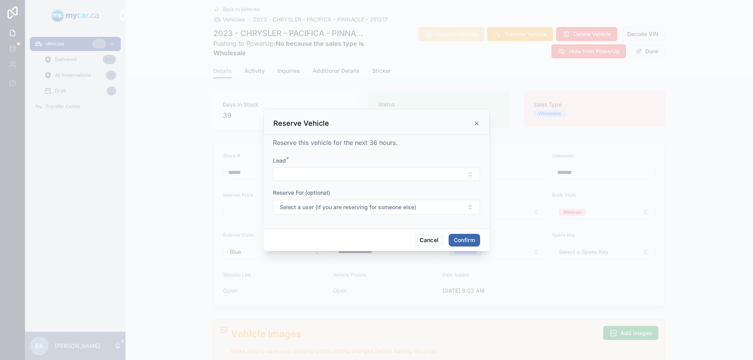
click at [291, 173] on button "Select Button" at bounding box center [376, 174] width 207 height 13
type input "**********"
click at [350, 202] on button "New" at bounding box center [376, 205] width 106 height 8
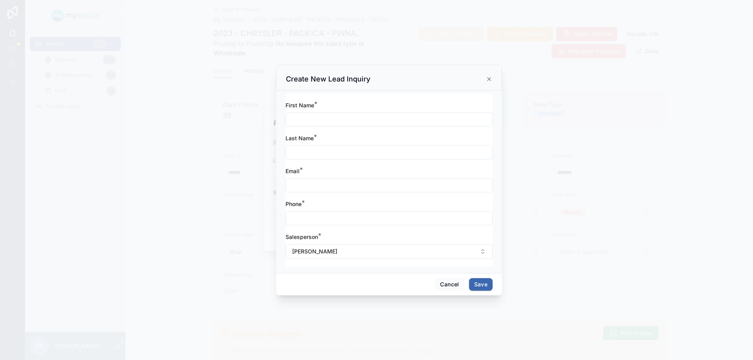
click at [328, 119] on input "text" at bounding box center [389, 119] width 206 height 11
type input "******"
type input "*******"
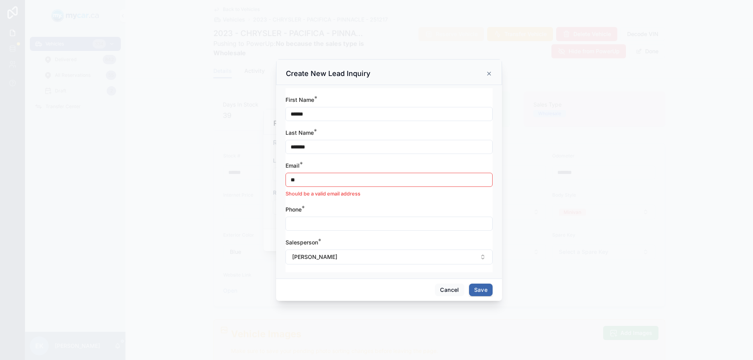
click at [310, 180] on input "**" at bounding box center [389, 179] width 206 height 11
click at [310, 180] on input "*********" at bounding box center [389, 179] width 206 height 11
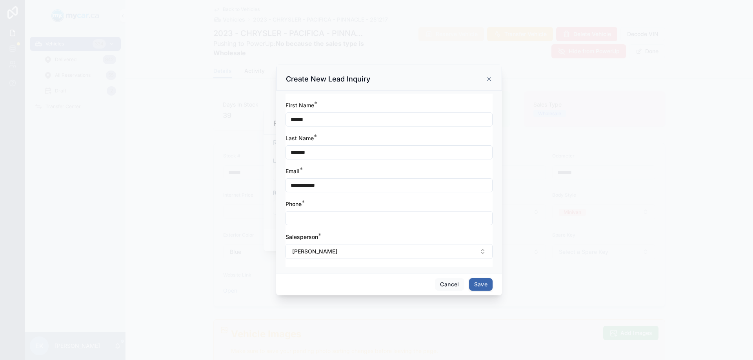
type input "**********"
type input "*"
type input "**********"
click at [395, 251] on button "[PERSON_NAME]" at bounding box center [388, 251] width 207 height 15
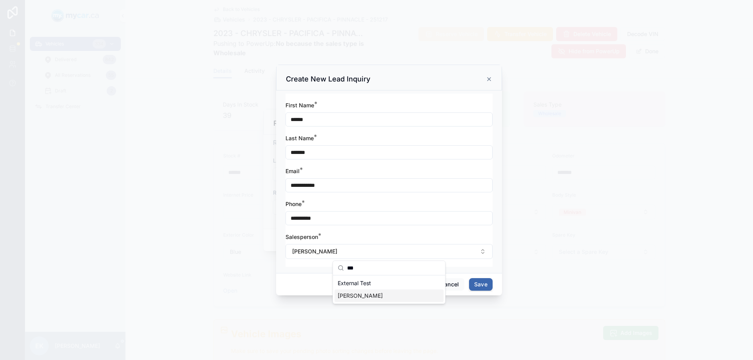
type input "***"
click at [370, 301] on div "[PERSON_NAME]" at bounding box center [388, 296] width 109 height 13
click at [482, 288] on button "Save" at bounding box center [481, 284] width 24 height 13
click at [482, 288] on span "Save" at bounding box center [481, 284] width 24 height 13
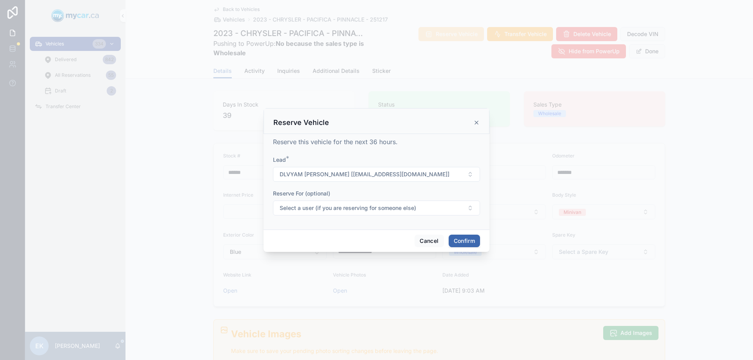
click at [460, 241] on button "Confirm" at bounding box center [464, 241] width 31 height 13
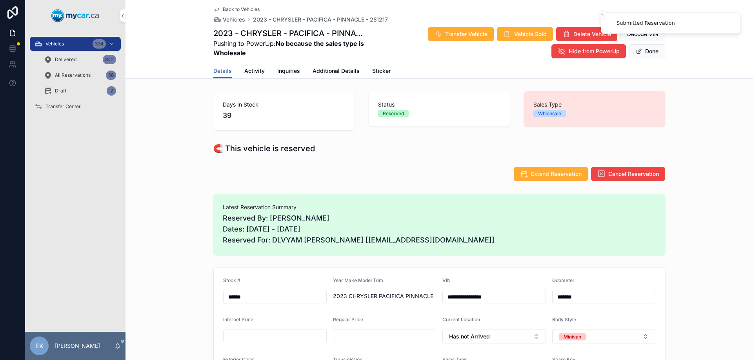
click at [528, 32] on span "Vehicle Sold" at bounding box center [530, 34] width 33 height 8
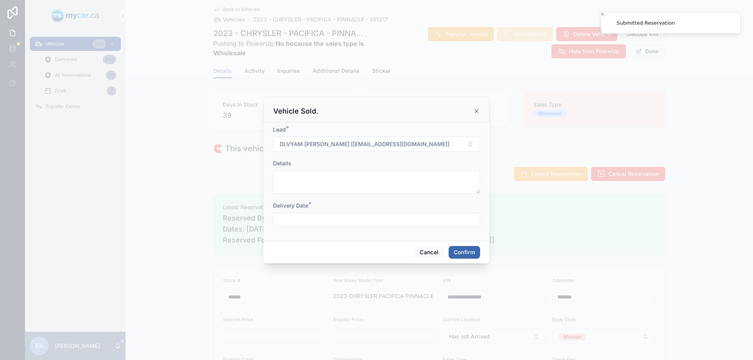
click at [306, 223] on input "text" at bounding box center [376, 219] width 206 height 11
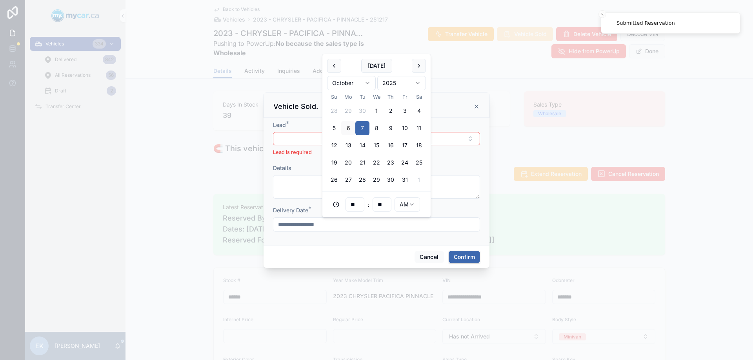
type input "**********"
click at [296, 137] on button "Select Button" at bounding box center [376, 138] width 207 height 13
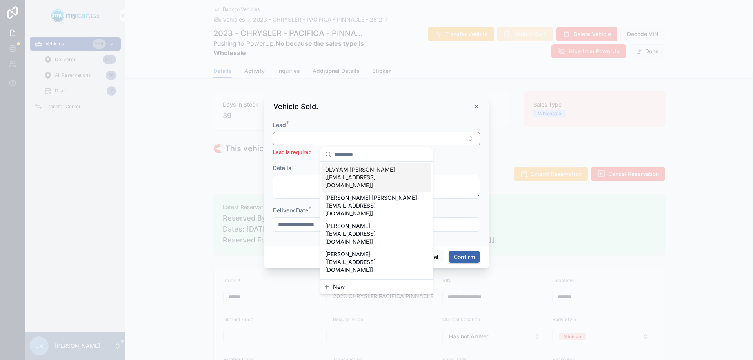
click at [349, 175] on span "DLVYAM [PERSON_NAME] [[EMAIL_ADDRESS][DOMAIN_NAME]]" at bounding box center [371, 178] width 93 height 24
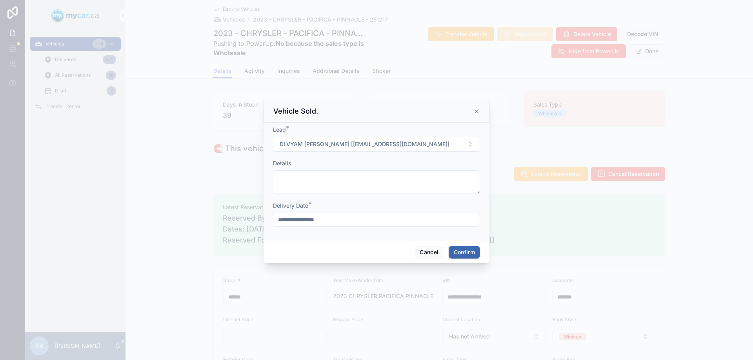
click at [482, 253] on div "Cancel Confirm" at bounding box center [376, 252] width 226 height 22
click at [467, 249] on button "Confirm" at bounding box center [464, 252] width 31 height 13
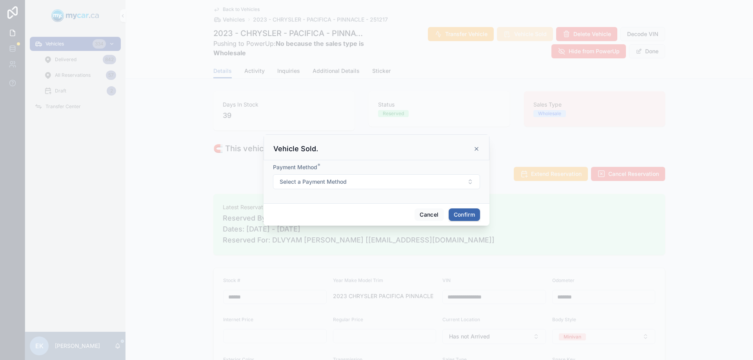
click at [345, 182] on span "Select a Payment Method" at bounding box center [313, 182] width 67 height 8
click at [340, 212] on div "Cash" at bounding box center [335, 213] width 11 height 7
click at [464, 220] on button "Confirm" at bounding box center [464, 215] width 31 height 13
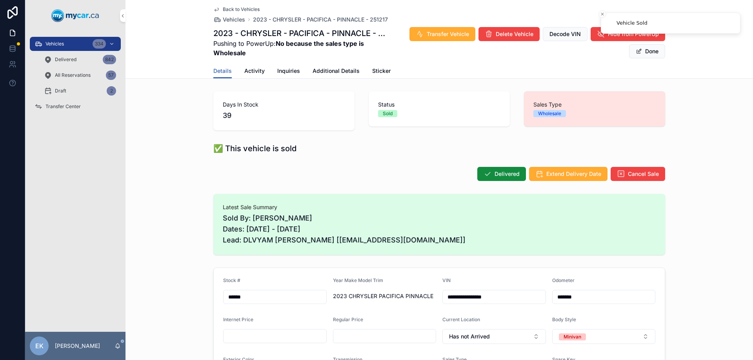
click at [502, 175] on span "Delivered" at bounding box center [506, 174] width 25 height 8
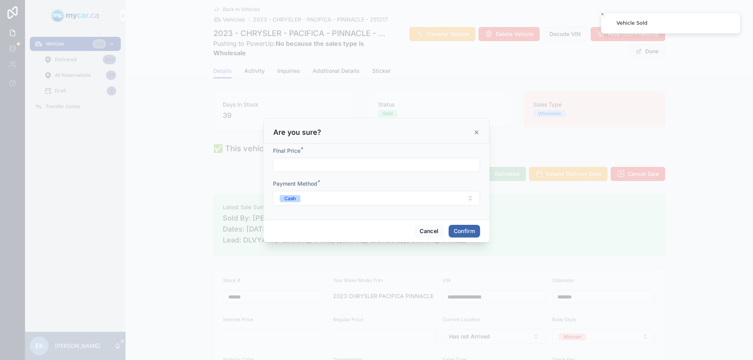
click at [311, 167] on input "text" at bounding box center [376, 165] width 206 height 11
type input "*****"
click at [461, 231] on button "Confirm" at bounding box center [464, 231] width 31 height 13
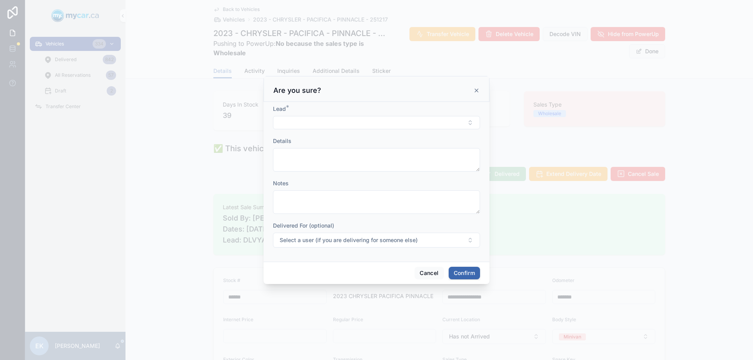
click at [296, 119] on button "Select Button" at bounding box center [376, 122] width 207 height 13
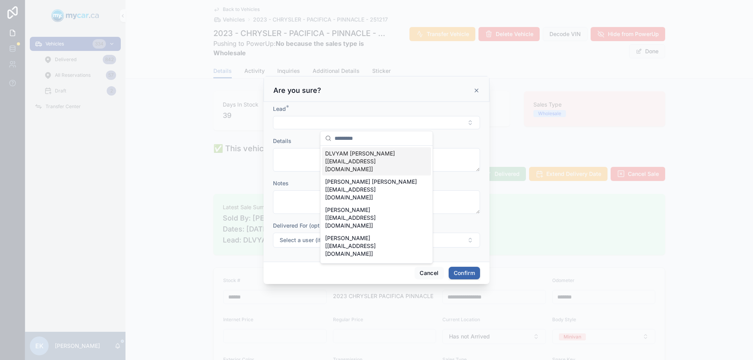
click at [345, 157] on span "DLVYAM [PERSON_NAME] [[EMAIL_ADDRESS][DOMAIN_NAME]]" at bounding box center [371, 162] width 93 height 24
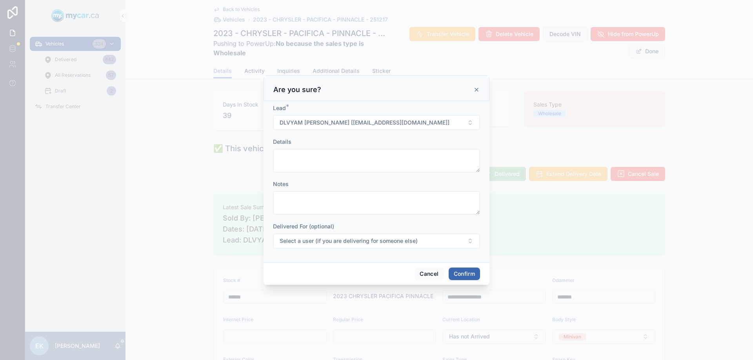
click at [459, 268] on button "Confirm" at bounding box center [464, 274] width 31 height 13
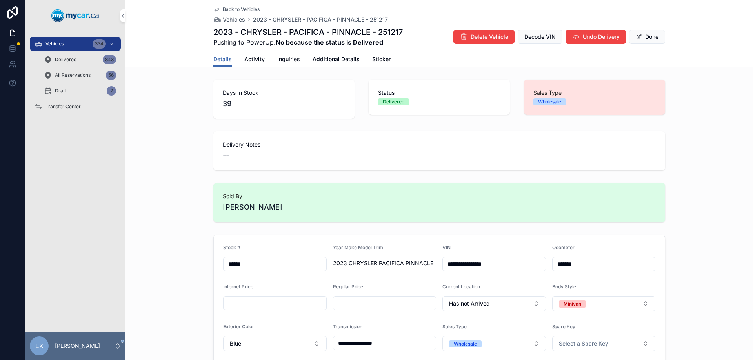
click at [52, 43] on span "Vehicles" at bounding box center [54, 44] width 18 height 6
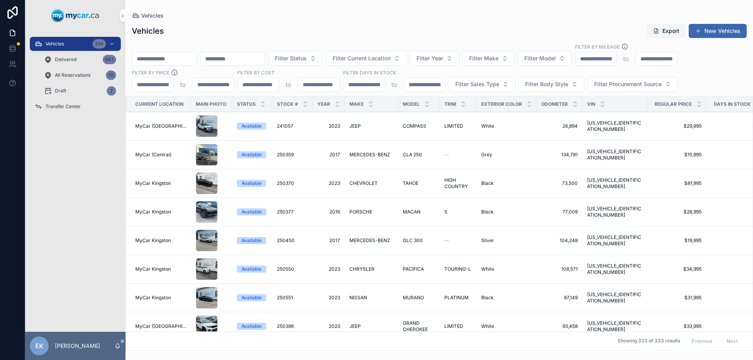
drag, startPoint x: 183, startPoint y: 62, endPoint x: 186, endPoint y: 46, distance: 16.2
click at [183, 62] on input "scrollable content" at bounding box center [164, 58] width 64 height 11
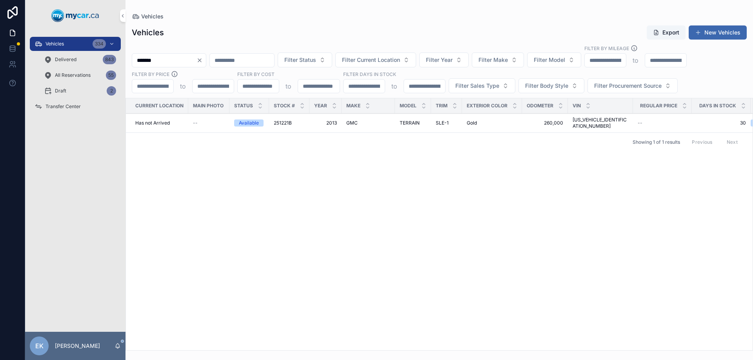
type input "*******"
click at [332, 120] on span "2013" at bounding box center [325, 123] width 23 height 6
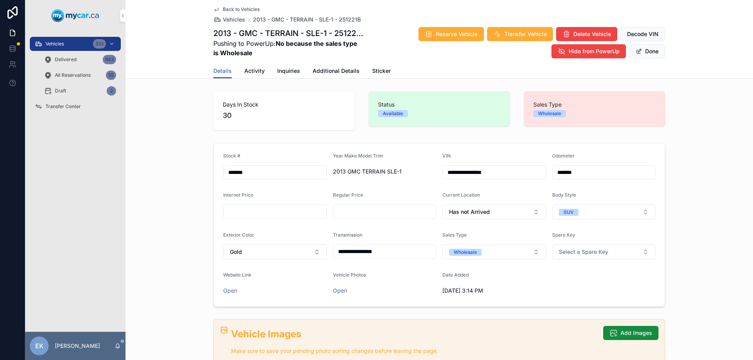
click at [58, 41] on span "Vehicles" at bounding box center [54, 44] width 18 height 6
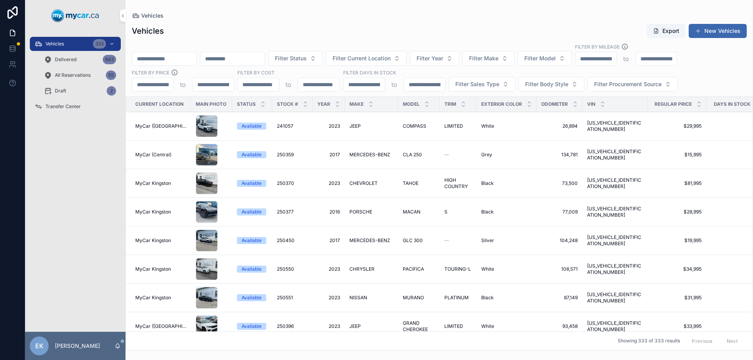
drag, startPoint x: 166, startPoint y: 62, endPoint x: 169, endPoint y: 60, distance: 4.2
click at [166, 62] on input "scrollable content" at bounding box center [164, 58] width 64 height 11
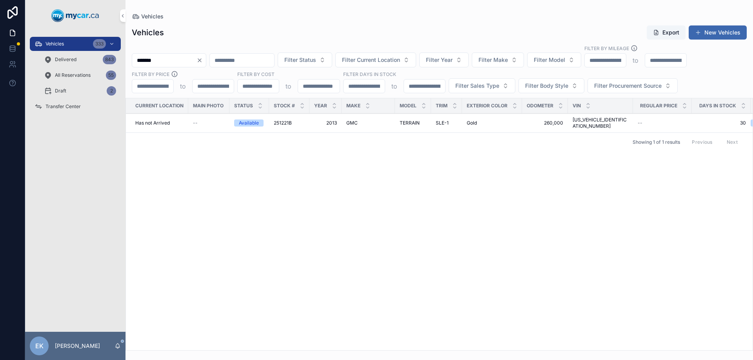
type input "*******"
click at [281, 122] on span "251221B" at bounding box center [283, 123] width 18 height 6
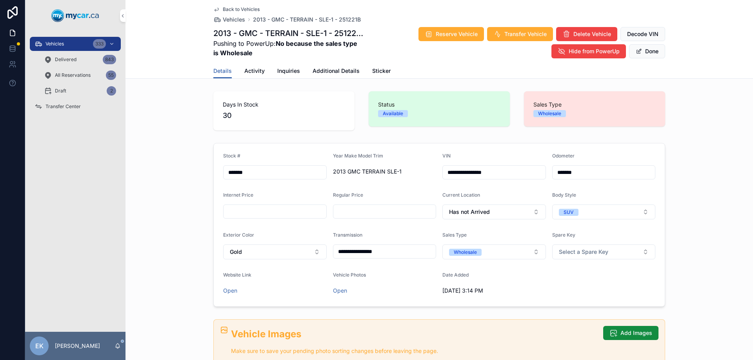
click at [588, 34] on span "Delete Vehicle" at bounding box center [592, 34] width 38 height 8
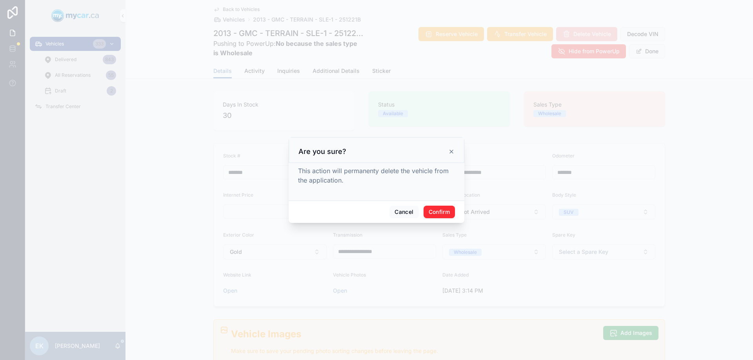
click at [446, 209] on button "Confirm" at bounding box center [438, 212] width 31 height 13
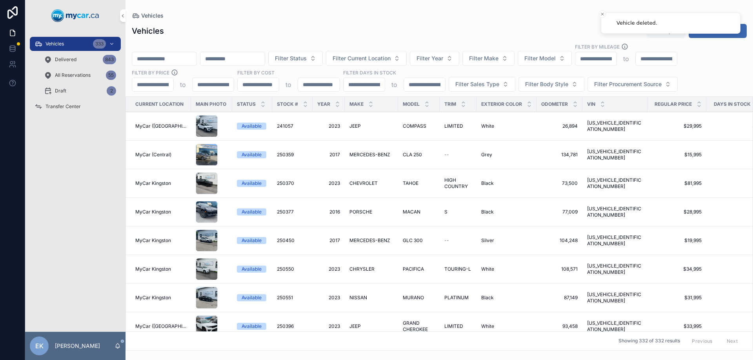
click at [162, 58] on input "scrollable content" at bounding box center [164, 58] width 64 height 11
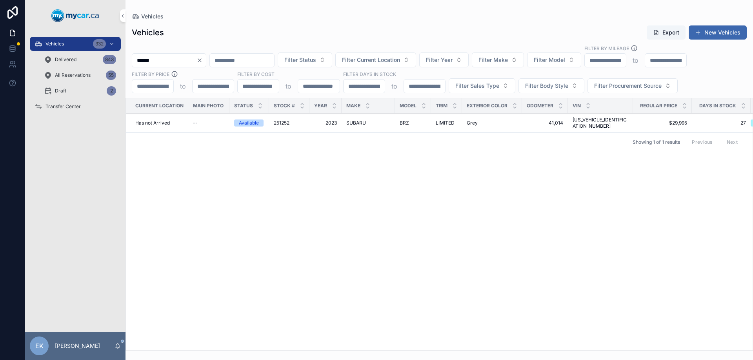
type input "******"
click at [349, 121] on span "SUBARU" at bounding box center [356, 123] width 20 height 6
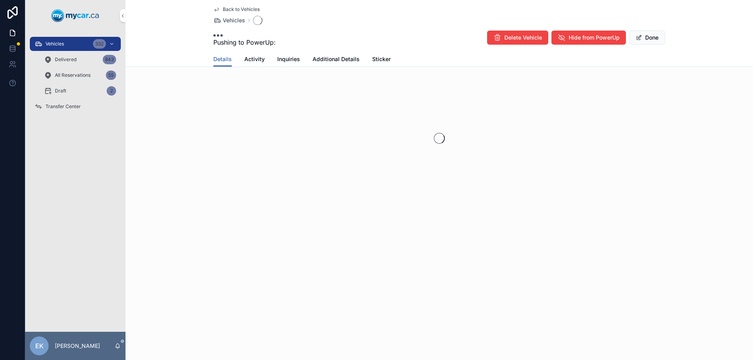
click at [349, 121] on div "scrollable content" at bounding box center [438, 138] width 627 height 124
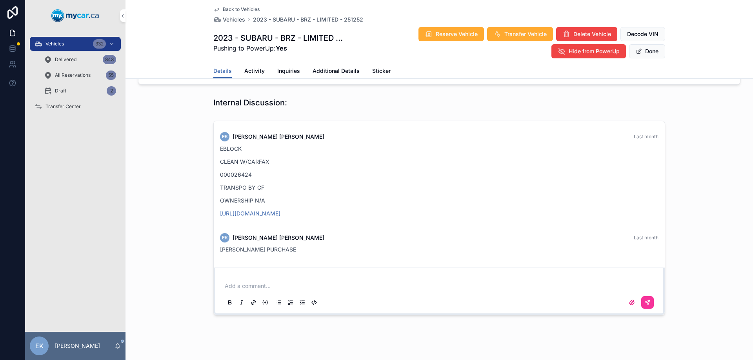
scroll to position [670, 0]
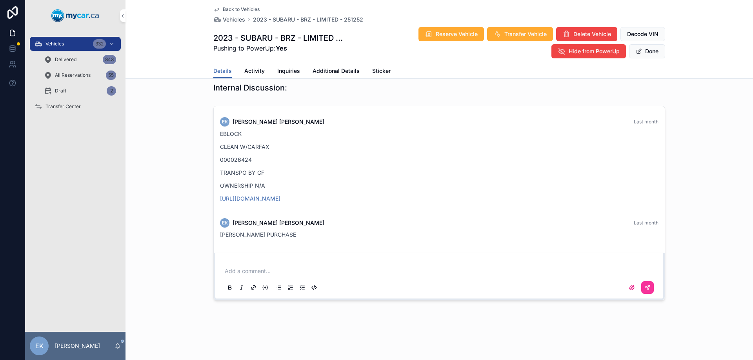
click at [73, 42] on div "Vehicles 332" at bounding box center [76, 44] width 82 height 13
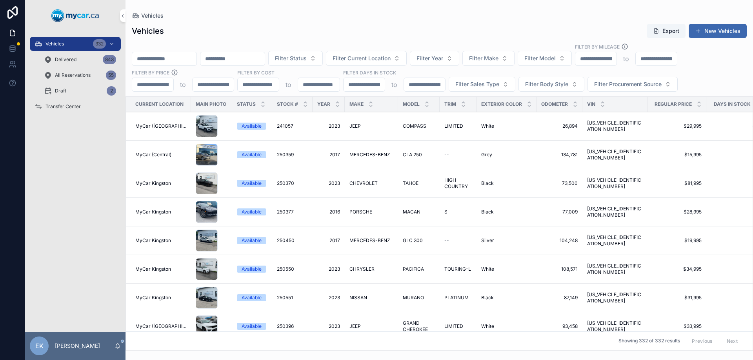
click at [151, 55] on input "scrollable content" at bounding box center [164, 58] width 64 height 11
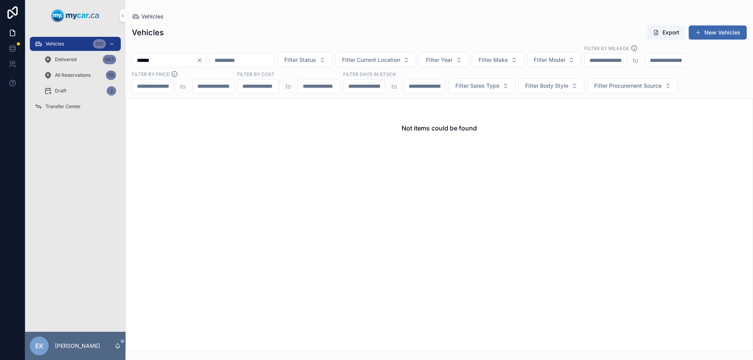
type input "******"
click at [65, 62] on span "Delivered" at bounding box center [66, 59] width 22 height 6
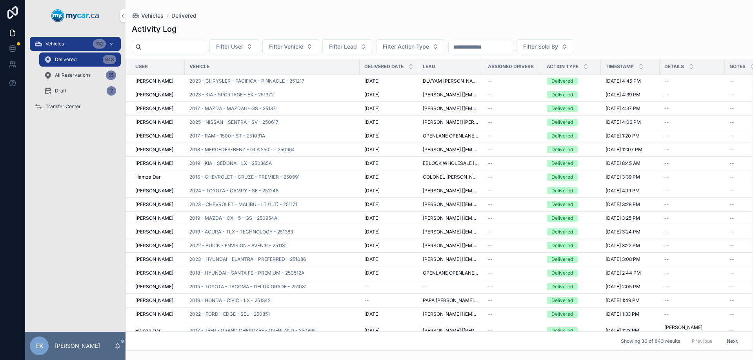
click at [501, 46] on input "scrollable content" at bounding box center [481, 47] width 64 height 11
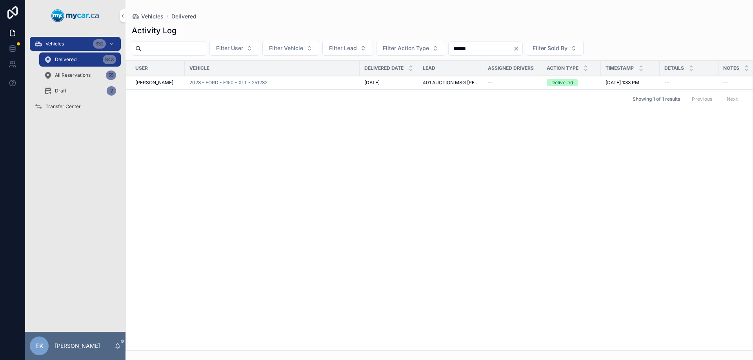
type input "******"
click at [247, 82] on span "2023 - FORD - F150 - XLT - 251232" at bounding box center [228, 83] width 78 height 6
